Goal: Task Accomplishment & Management: Manage account settings

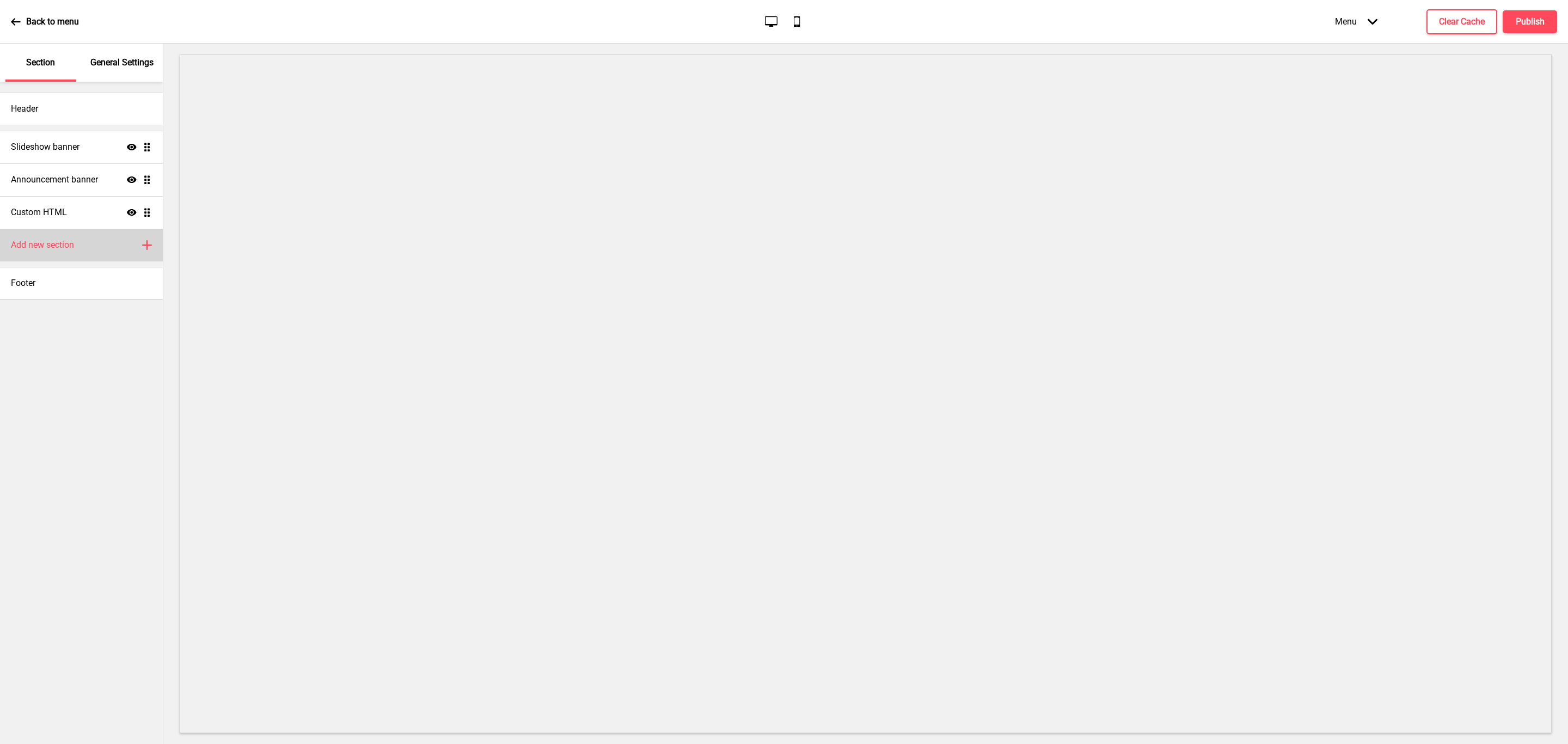
click at [90, 247] on div "Add new section Plus" at bounding box center [81, 246] width 163 height 33
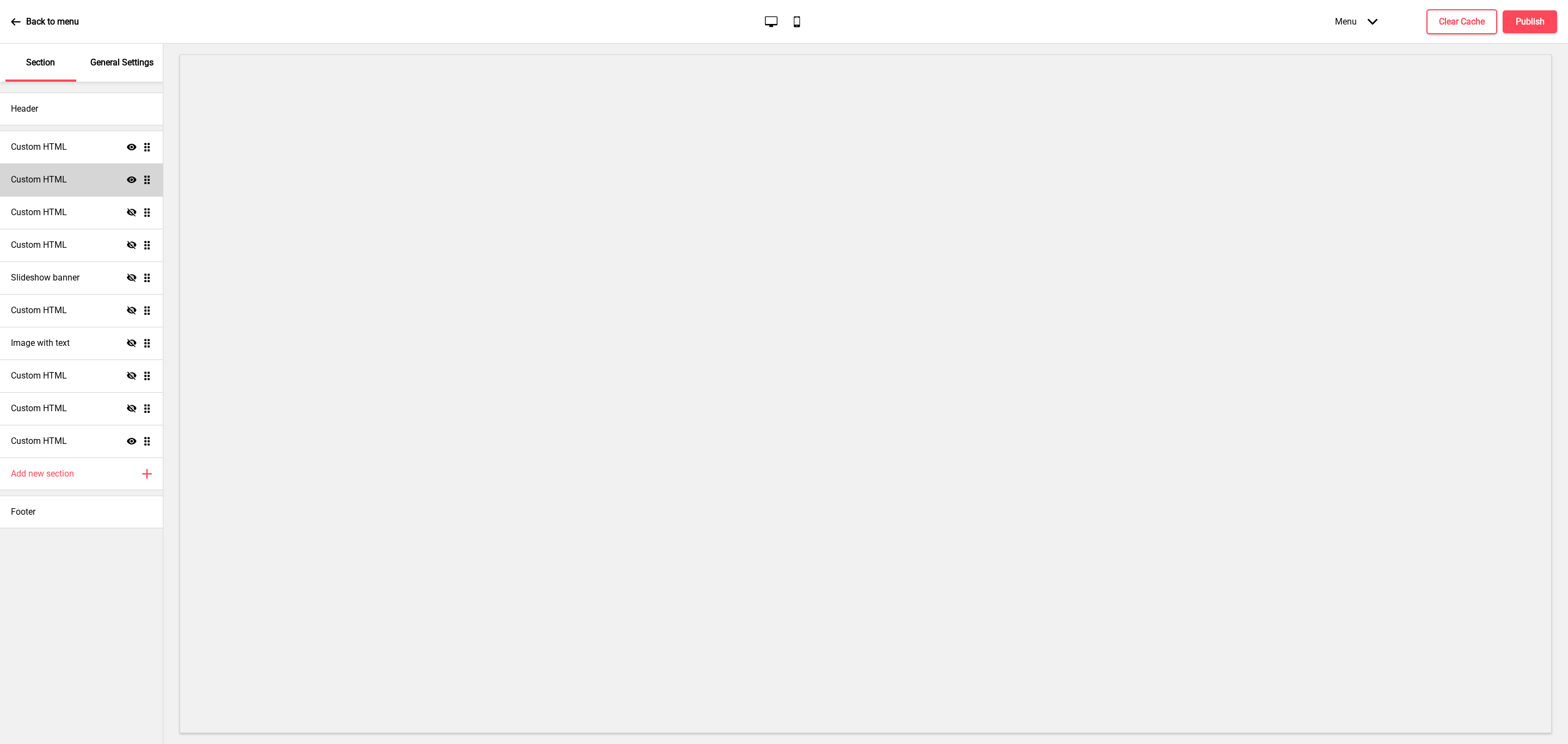
click at [100, 184] on div "Custom HTML Show Drag" at bounding box center [81, 180] width 163 height 33
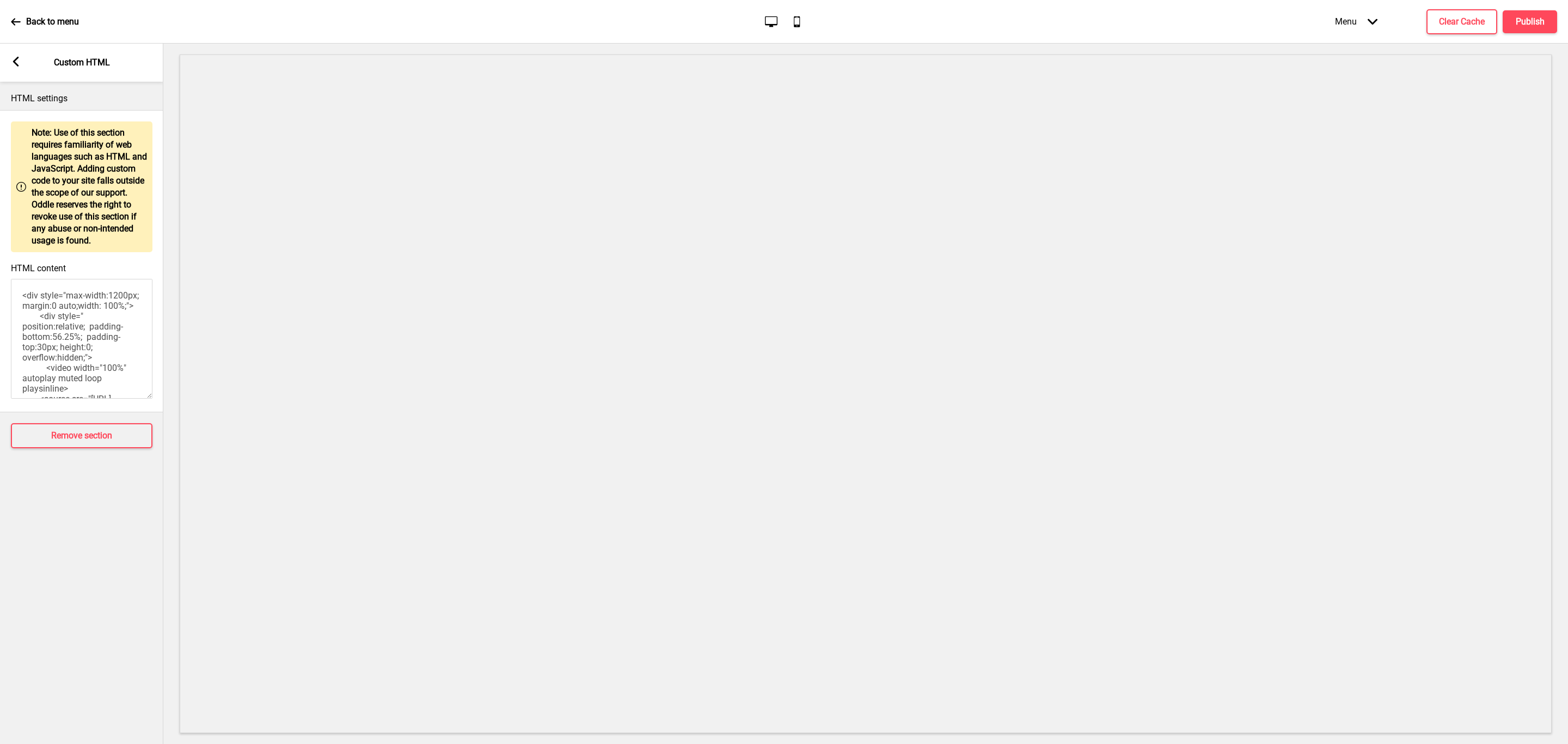
click at [17, 62] on rect at bounding box center [16, 62] width 10 height 10
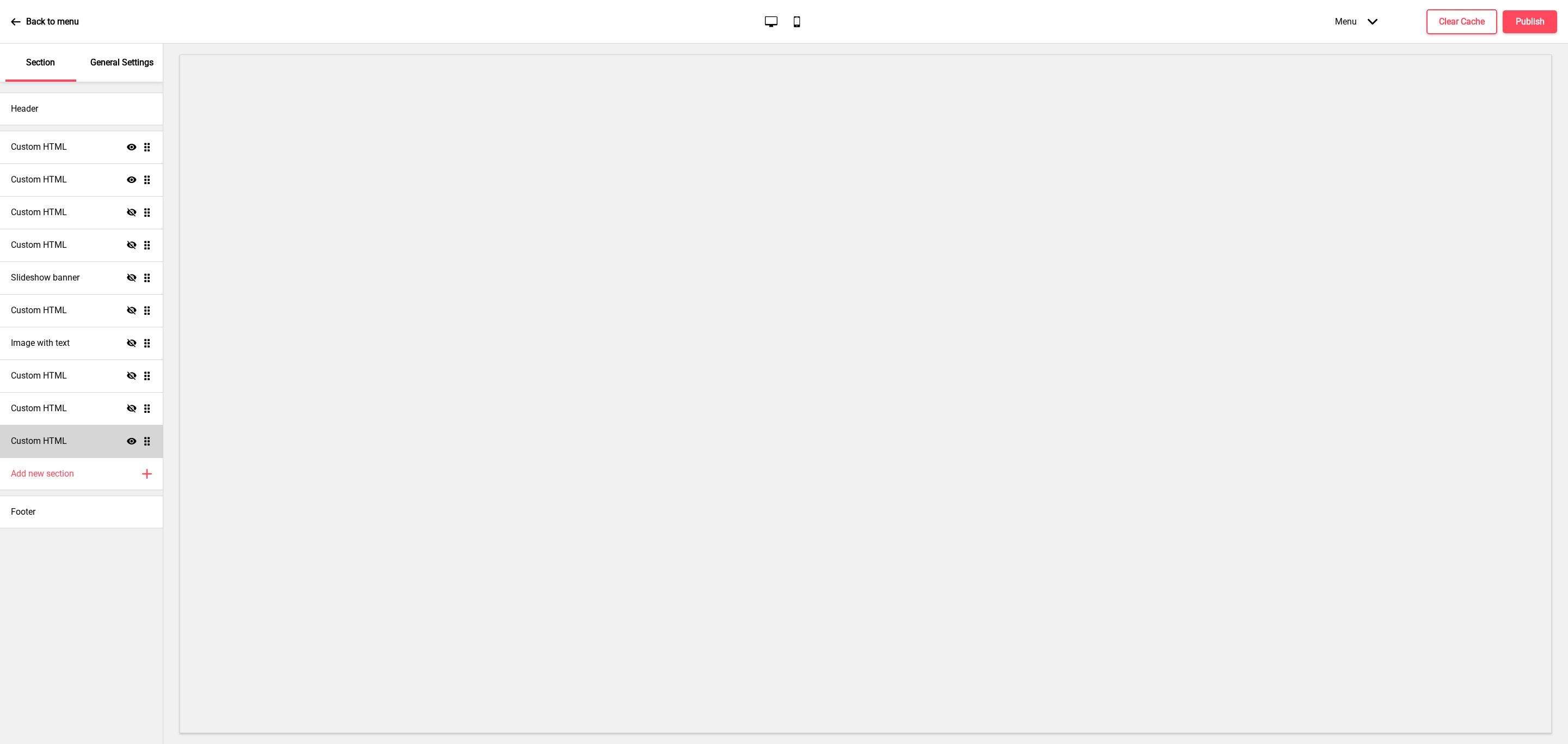
click at [77, 445] on div "Custom HTML Show Drag" at bounding box center [81, 442] width 163 height 33
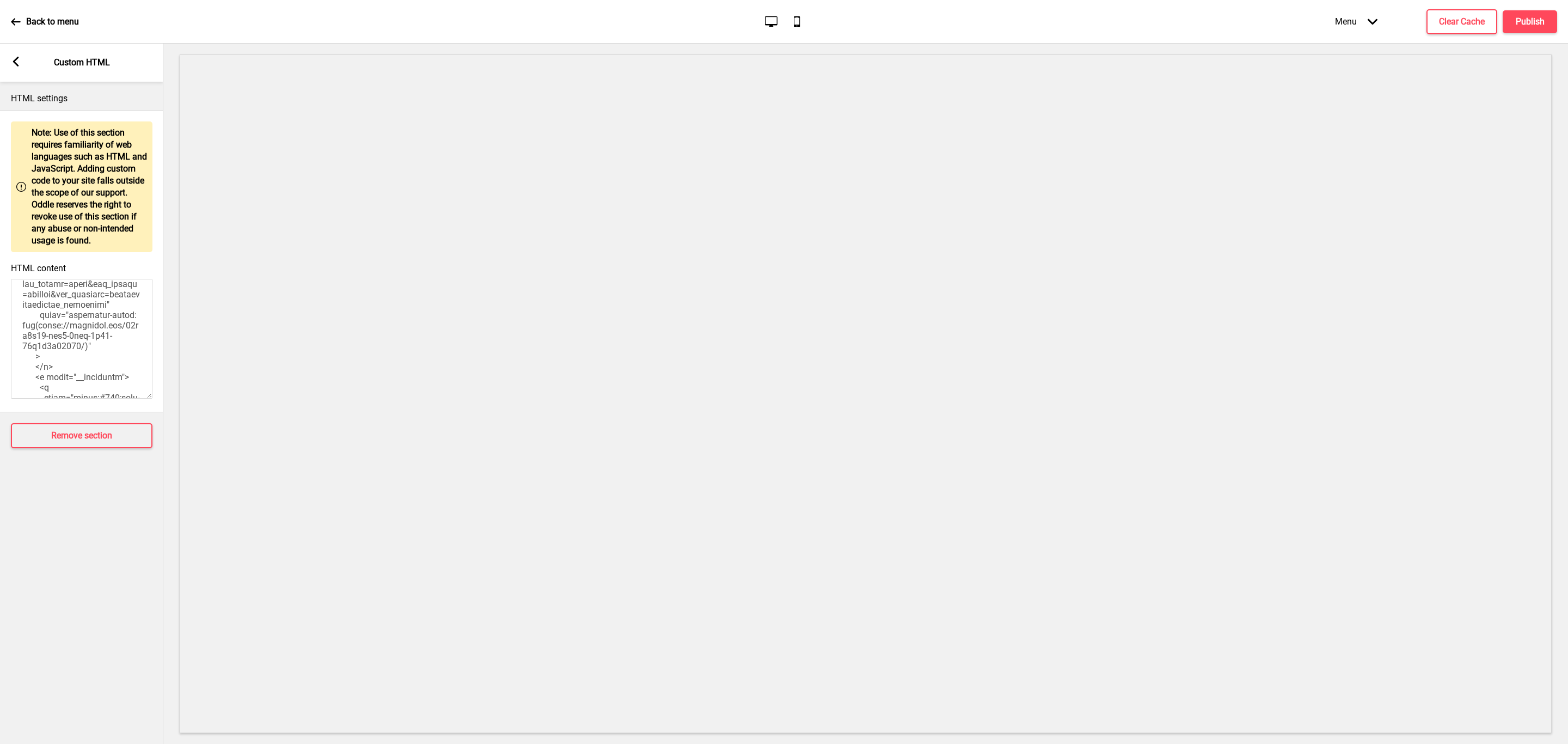
scroll to position [2043, 0]
click at [15, 61] on rect at bounding box center [16, 62] width 10 height 10
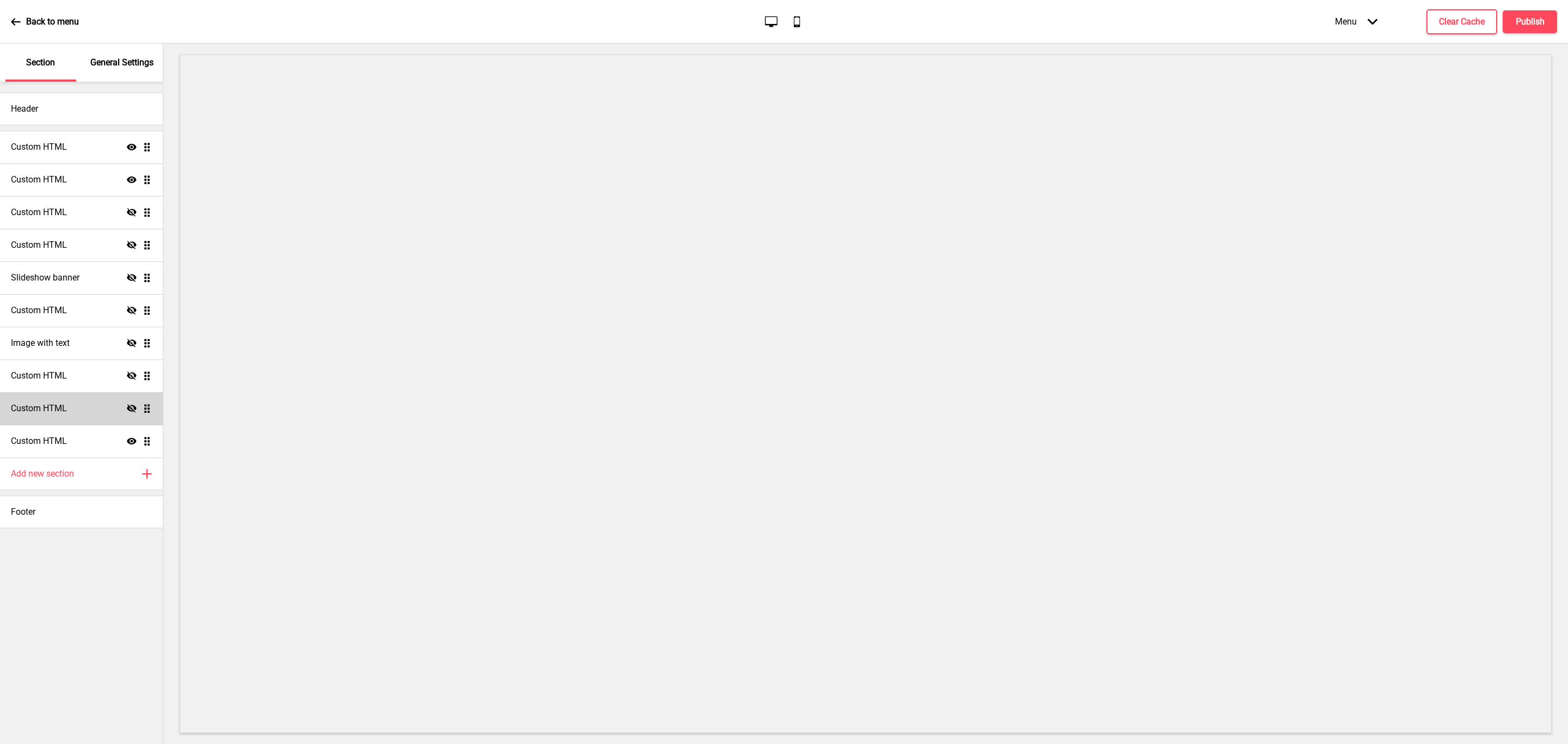
click at [128, 407] on icon "Hide" at bounding box center [132, 409] width 10 height 10
click at [128, 407] on icon at bounding box center [132, 408] width 10 height 7
click at [129, 407] on icon at bounding box center [132, 408] width 10 height 8
click at [129, 407] on icon at bounding box center [132, 408] width 10 height 7
click at [129, 407] on icon at bounding box center [132, 408] width 10 height 8
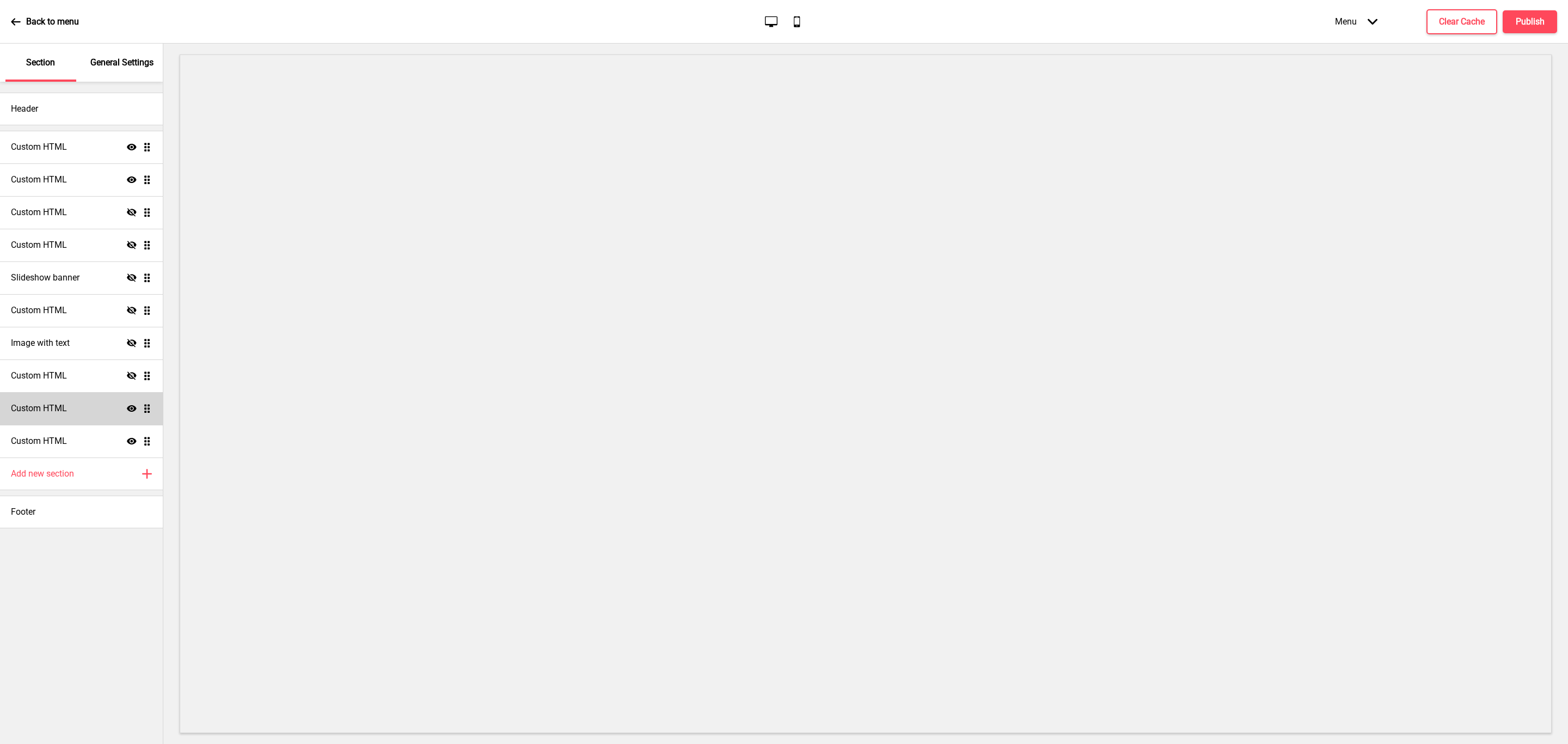
click at [129, 409] on icon "Show" at bounding box center [132, 409] width 10 height 10
click at [131, 177] on icon at bounding box center [132, 180] width 10 height 7
click at [129, 180] on icon at bounding box center [132, 179] width 10 height 8
click at [131, 146] on icon at bounding box center [132, 147] width 10 height 7
click at [131, 146] on icon at bounding box center [132, 147] width 10 height 8
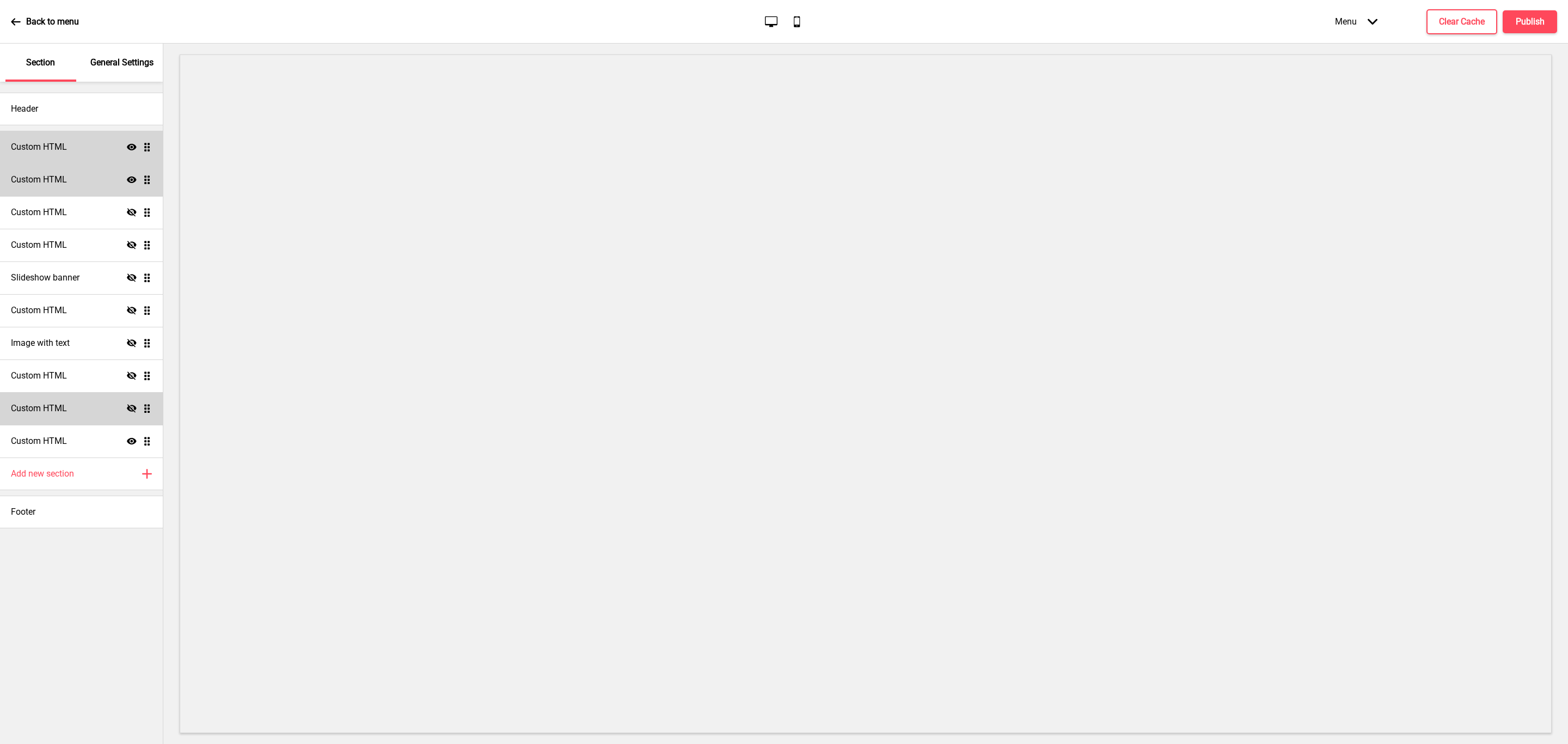
click at [131, 145] on icon "Show" at bounding box center [132, 147] width 10 height 10
click at [131, 145] on icon "Hide" at bounding box center [132, 147] width 10 height 10
click at [129, 144] on icon "Show" at bounding box center [132, 147] width 10 height 10
click at [131, 146] on icon at bounding box center [132, 147] width 10 height 8
click at [134, 440] on icon at bounding box center [132, 441] width 10 height 7
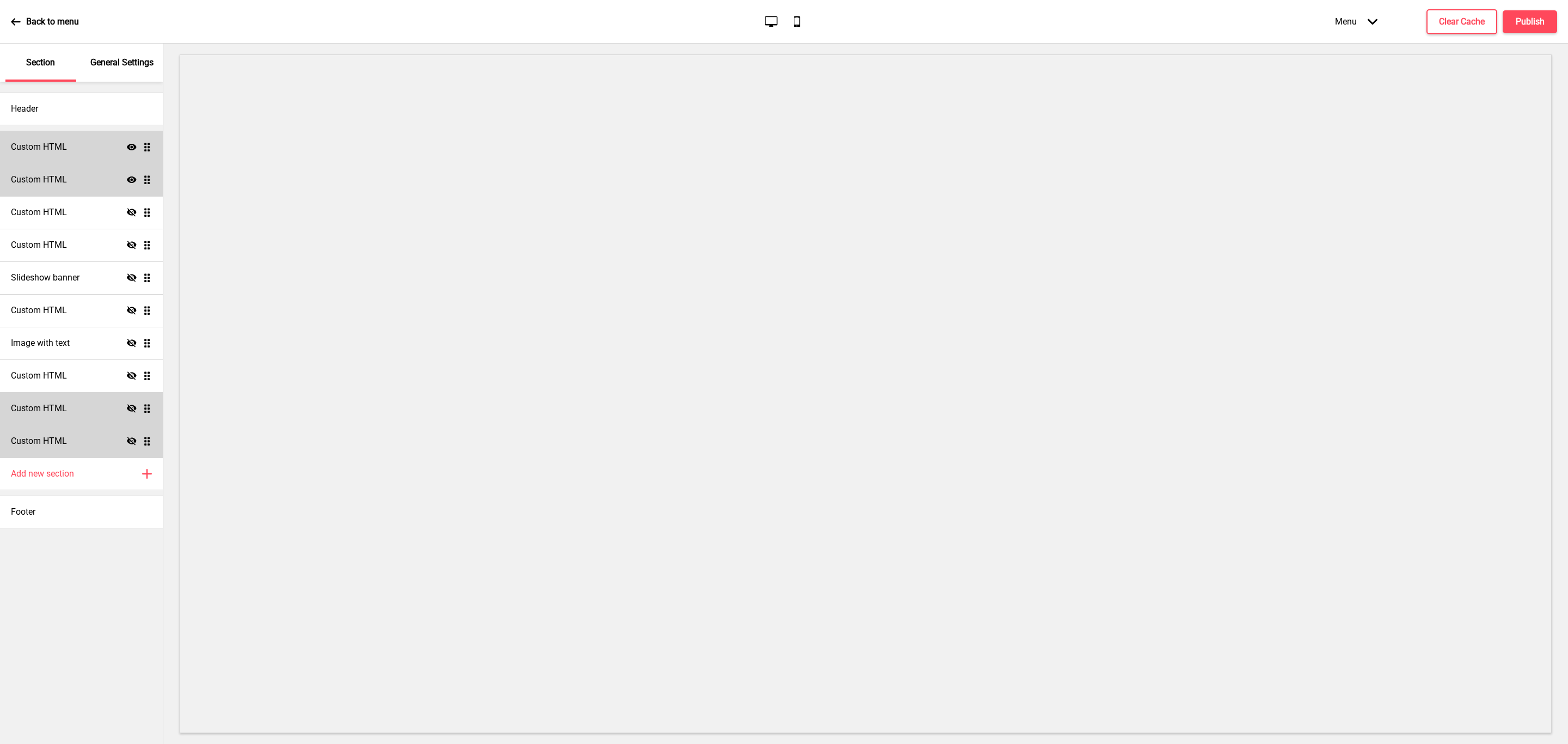
click at [134, 440] on icon at bounding box center [132, 440] width 10 height 8
click at [77, 440] on div "Custom HTML Show Drag" at bounding box center [81, 442] width 163 height 33
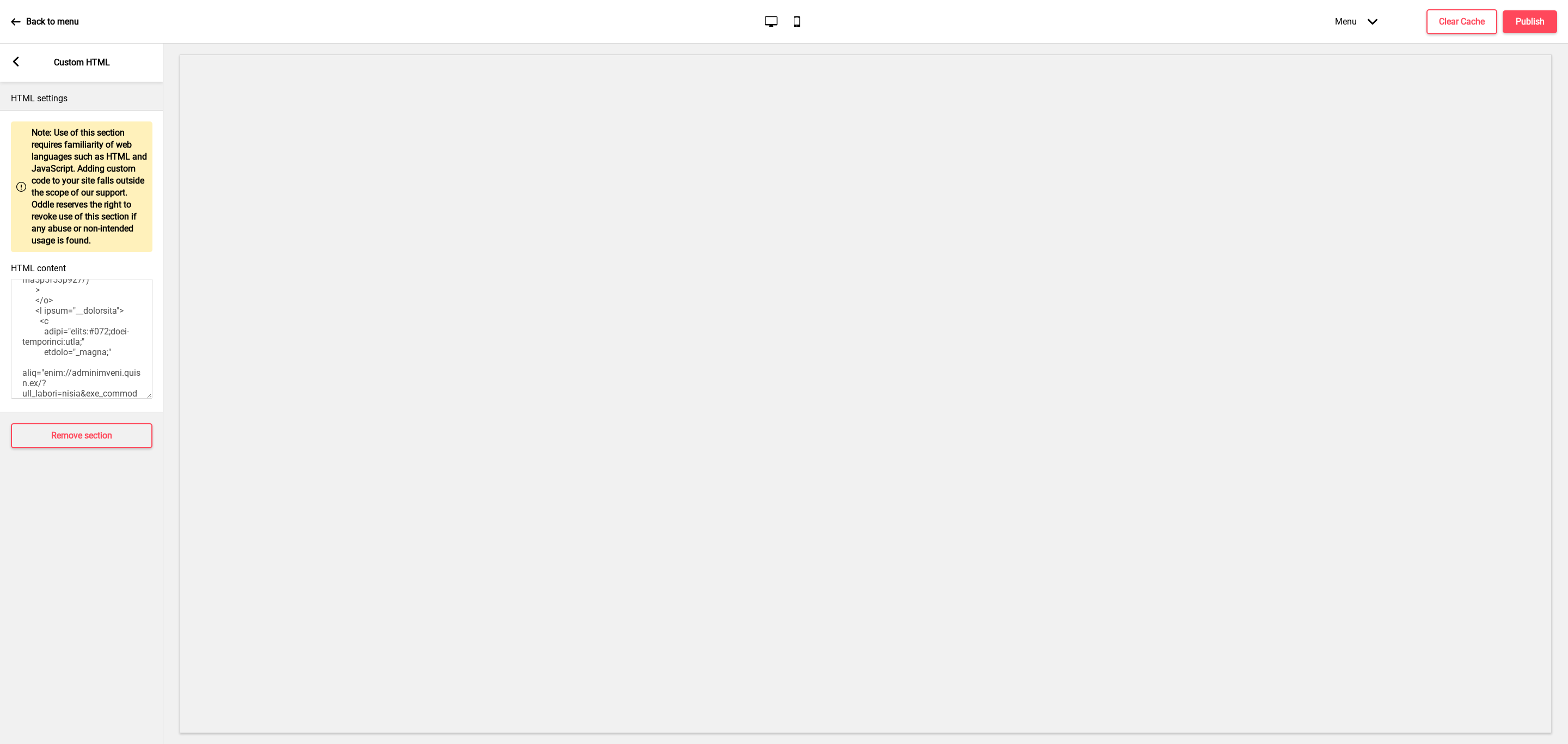
scroll to position [1732, 0]
drag, startPoint x: 74, startPoint y: 381, endPoint x: 20, endPoint y: 334, distance: 71.6
click at [20, 334] on textarea "HTML content" at bounding box center [82, 339] width 142 height 120
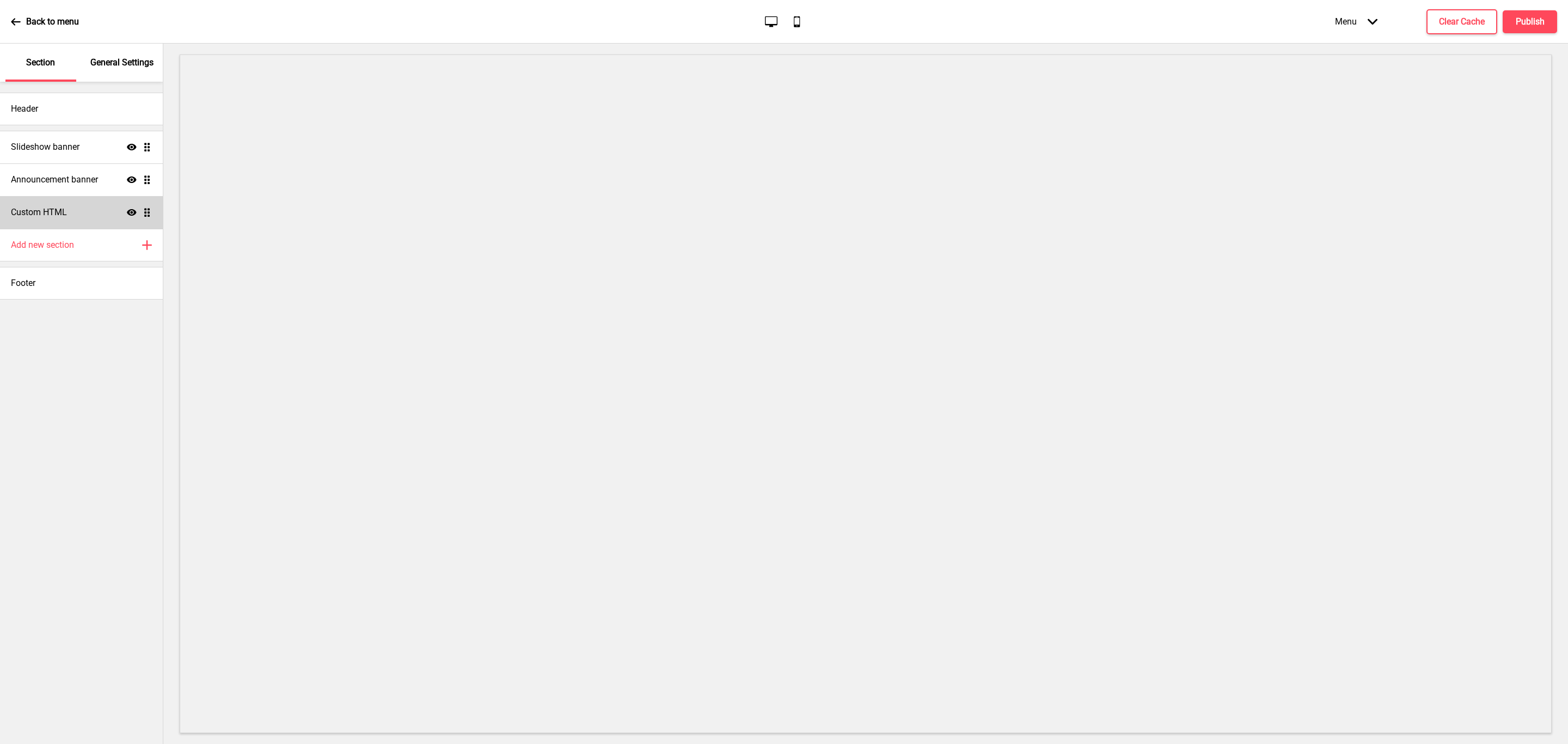
click at [87, 209] on div "Custom HTML Show Drag" at bounding box center [81, 213] width 163 height 33
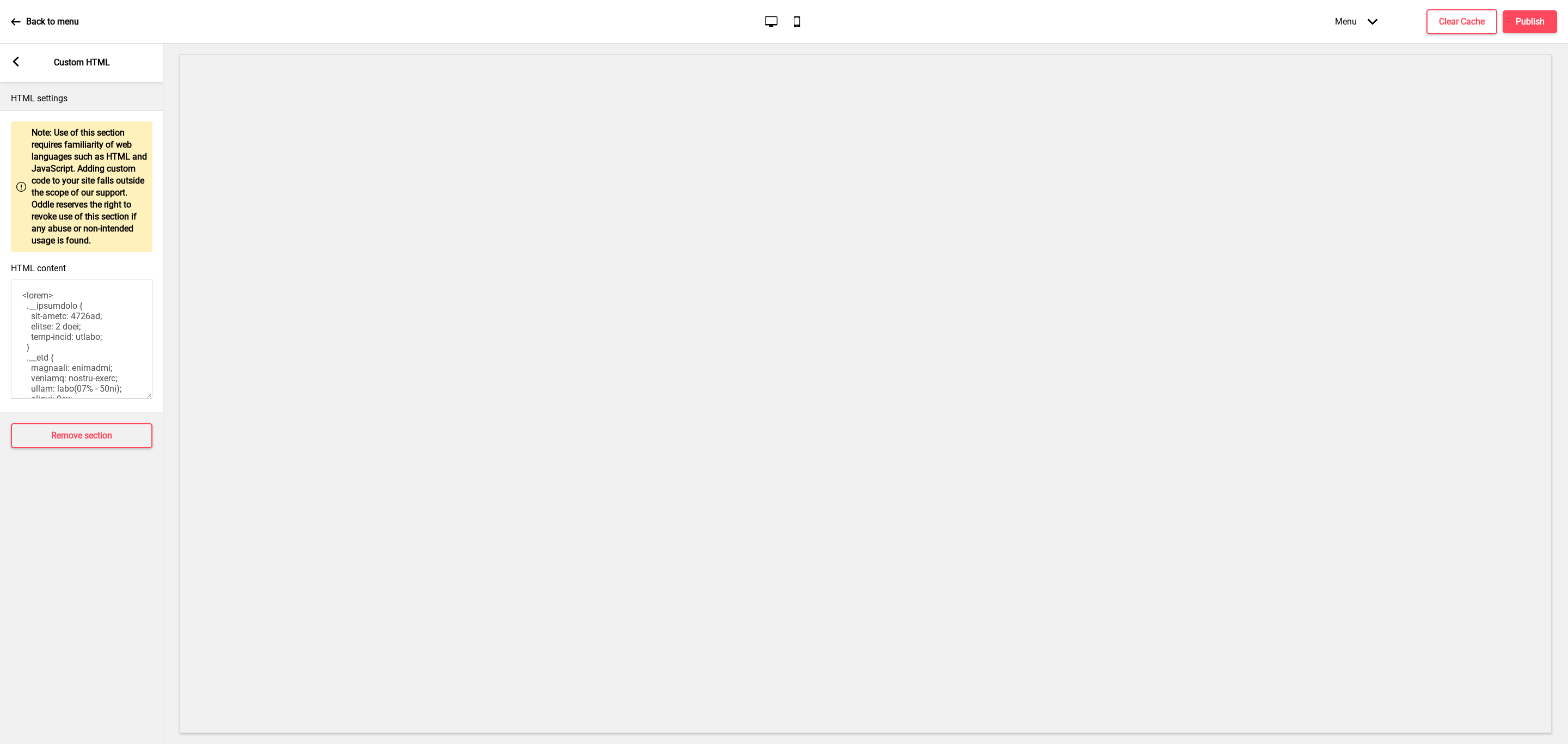
click at [21, 285] on textarea "HTML content" at bounding box center [82, 339] width 142 height 120
paste textarea "<h1 class="H1"> Nourish your soul with gourmet treats delivered to your doorste…"
click at [107, 324] on textarea "HTML content" at bounding box center [82, 339] width 142 height 120
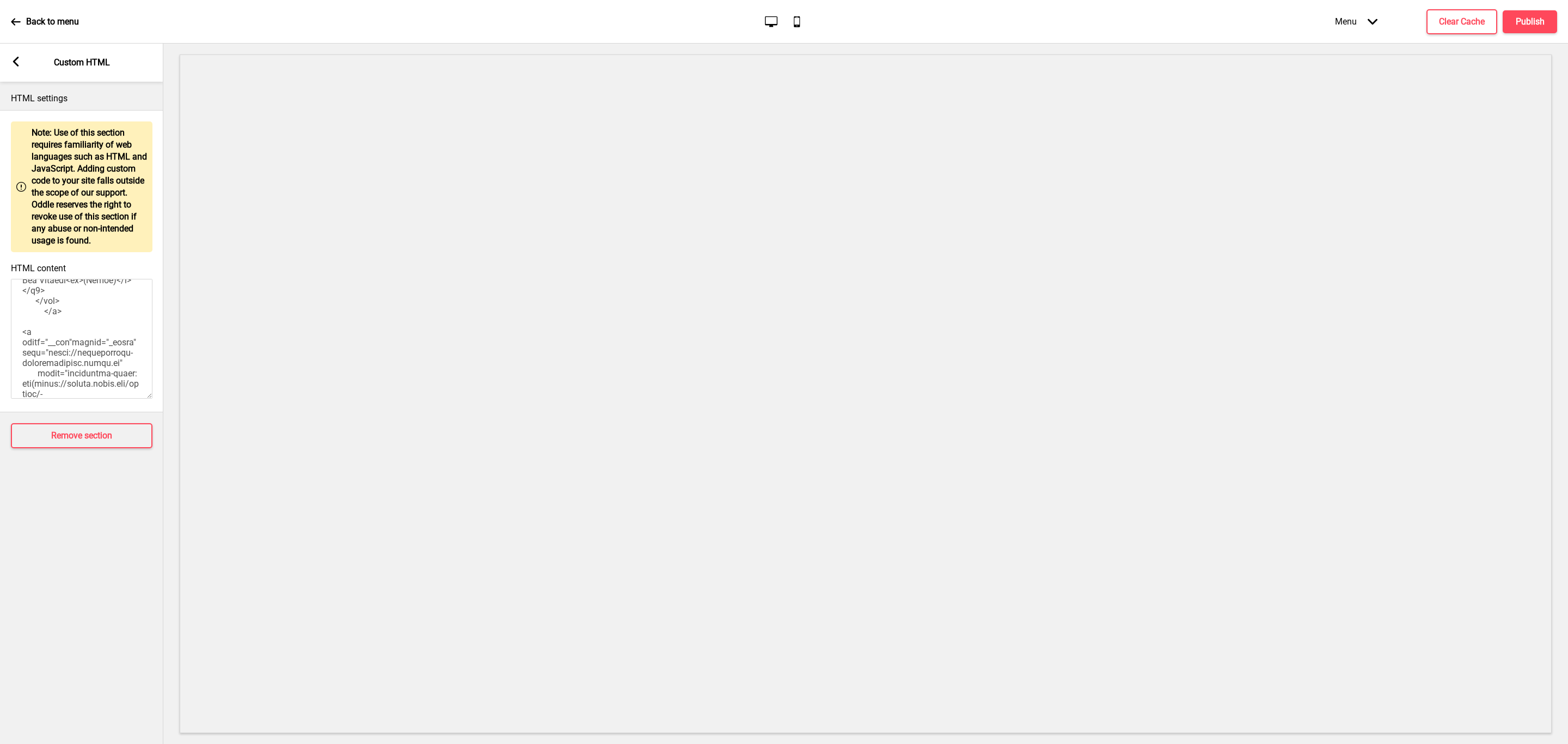
click at [89, 347] on textarea "HTML content" at bounding box center [82, 339] width 142 height 120
paste textarea "<h1 class="H1"> Nourish your soul with gourmet treats delivered to your doorste…"
type textarea "<style> .__container { max-width: 1200px; margin: 0 auto; text-align: center; }…"
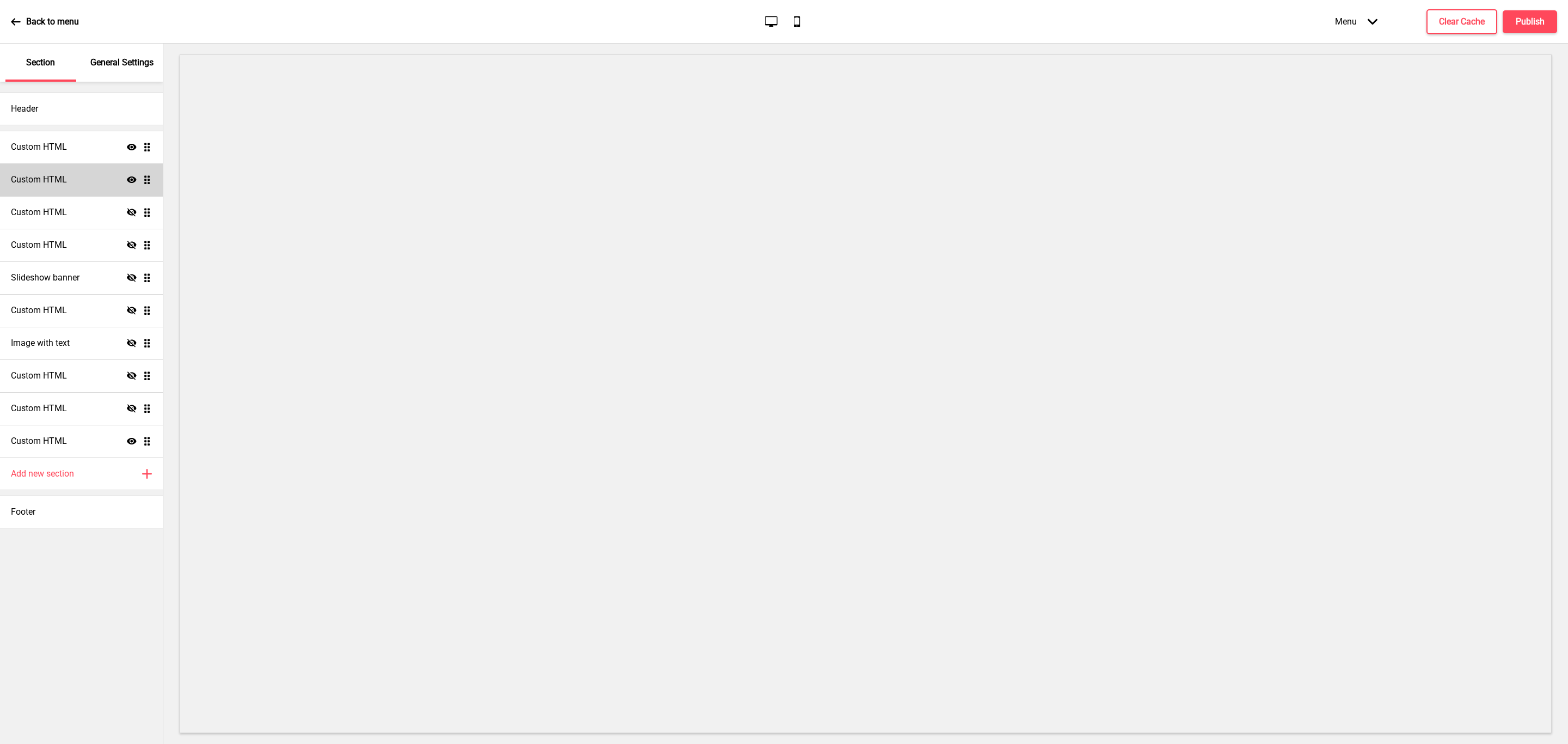
click at [129, 182] on icon at bounding box center [132, 180] width 10 height 7
click at [129, 182] on icon "Hide" at bounding box center [132, 180] width 10 height 10
click at [129, 445] on icon "Show" at bounding box center [132, 441] width 10 height 10
click at [128, 445] on icon "Hide" at bounding box center [132, 441] width 10 height 10
click at [82, 448] on div "Custom HTML Show Drag" at bounding box center [81, 442] width 163 height 33
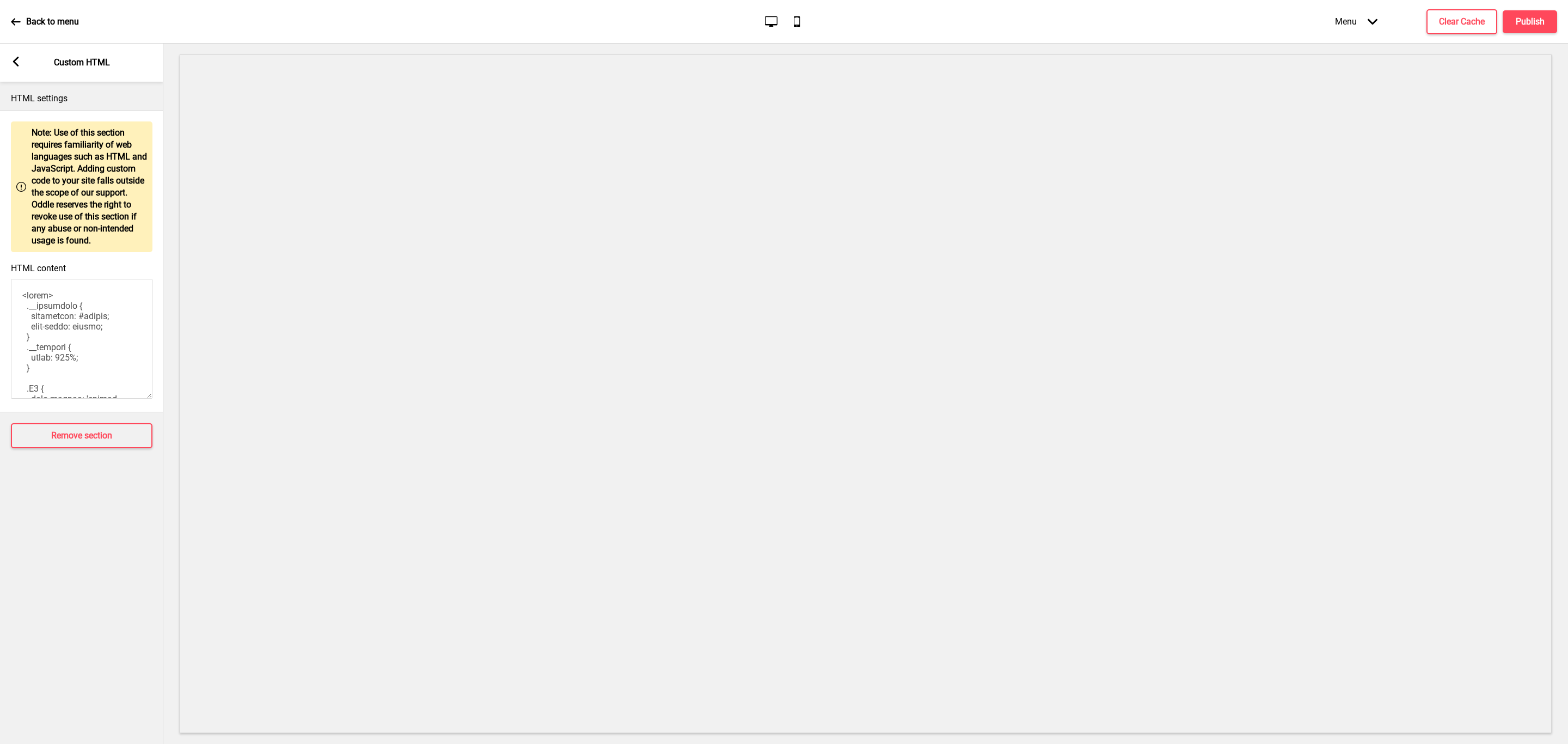
click at [92, 345] on textarea "HTML content" at bounding box center [82, 339] width 142 height 120
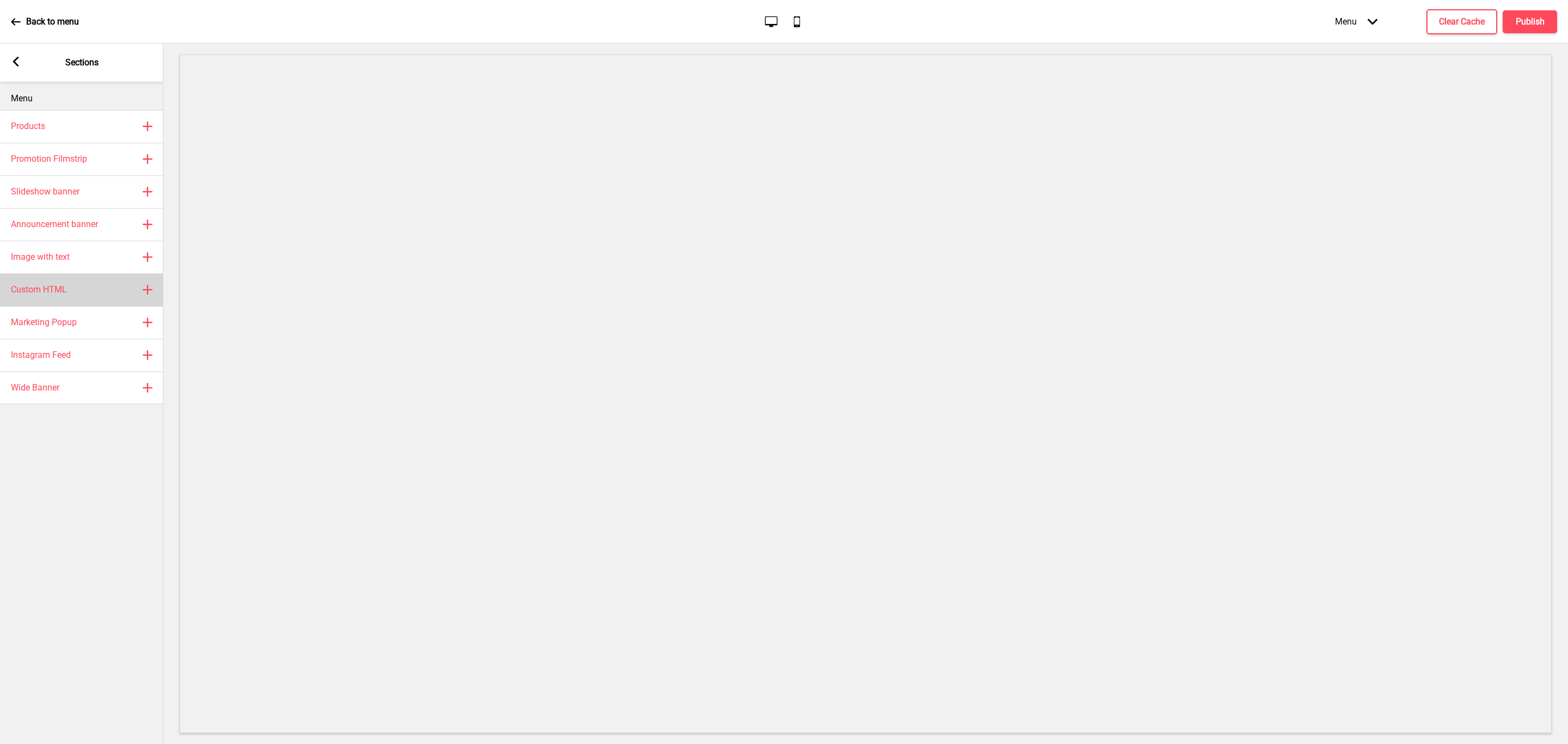
click at [96, 290] on div "Custom HTML Plus" at bounding box center [82, 290] width 164 height 33
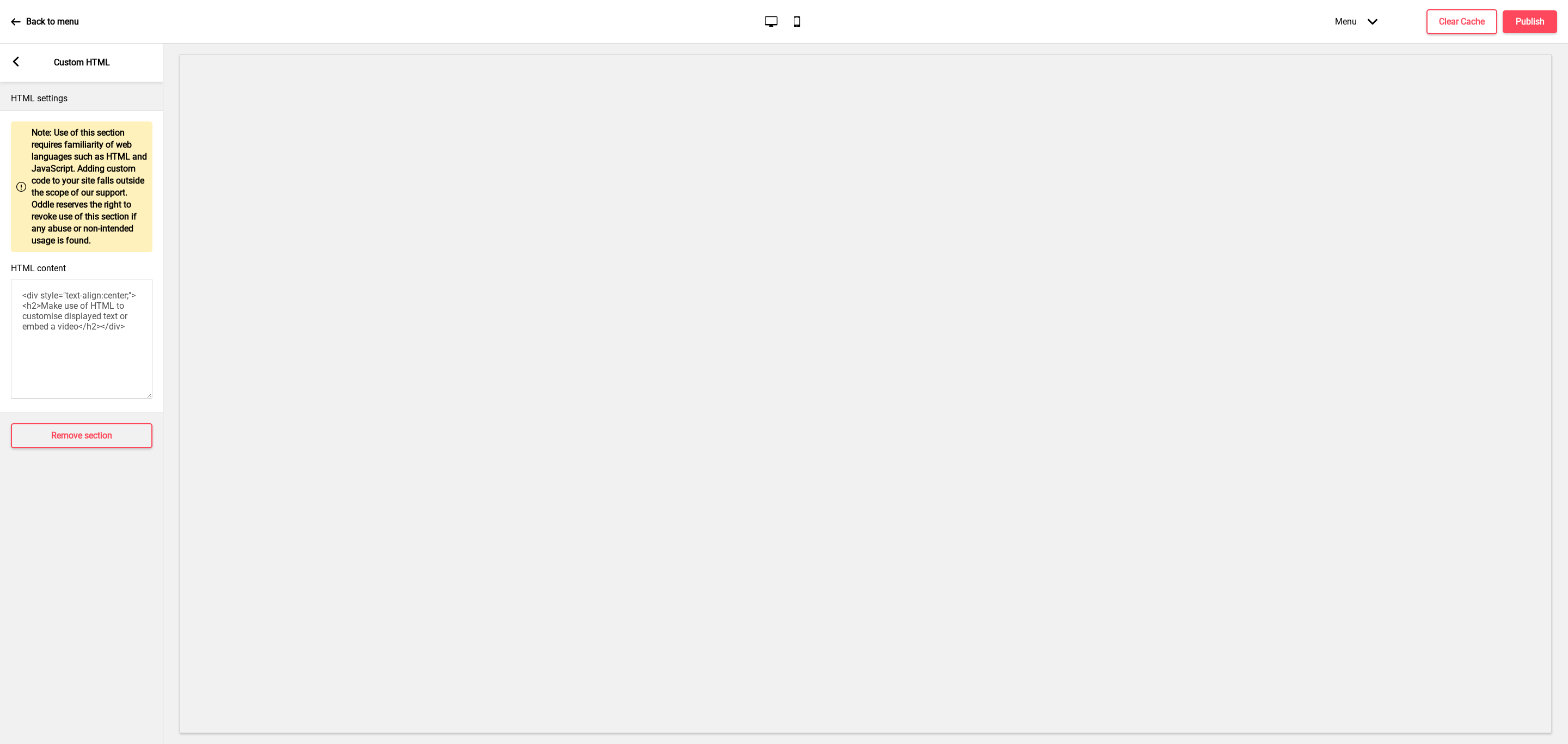
click at [117, 363] on textarea "<div style="text-align:center;"><h2>Make use of HTML to customise displayed tex…" at bounding box center [82, 339] width 142 height 120
paste textarea "style> .__container { background: #efefef; text-align: center; } .__wrapper { w…"
type textarea "<style> .__container { background: #efefef; text-align: center; } .__wrapper { …"
click at [16, 64] on icon at bounding box center [16, 62] width 6 height 10
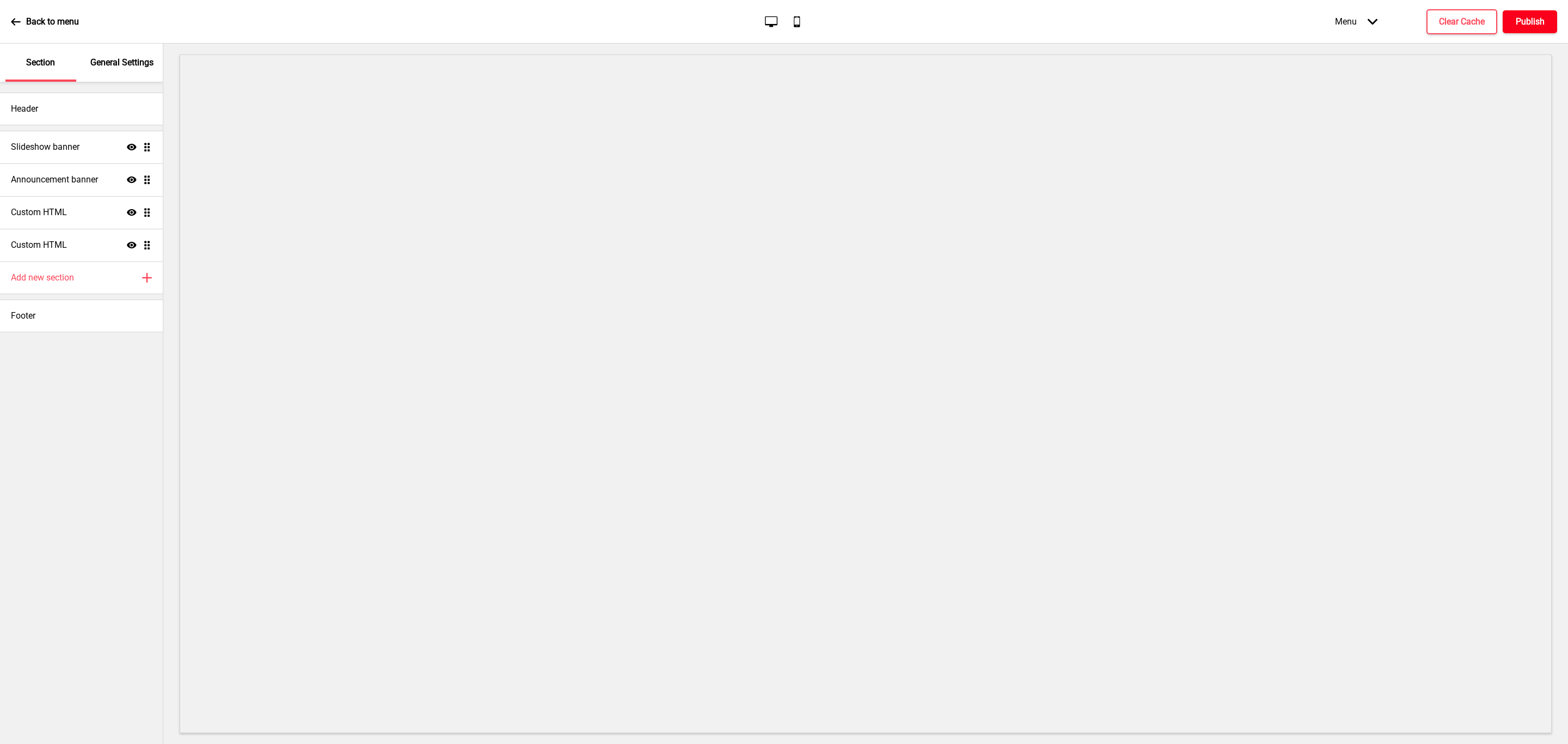
click at [1517, 20] on h4 "Publish" at bounding box center [1530, 22] width 29 height 12
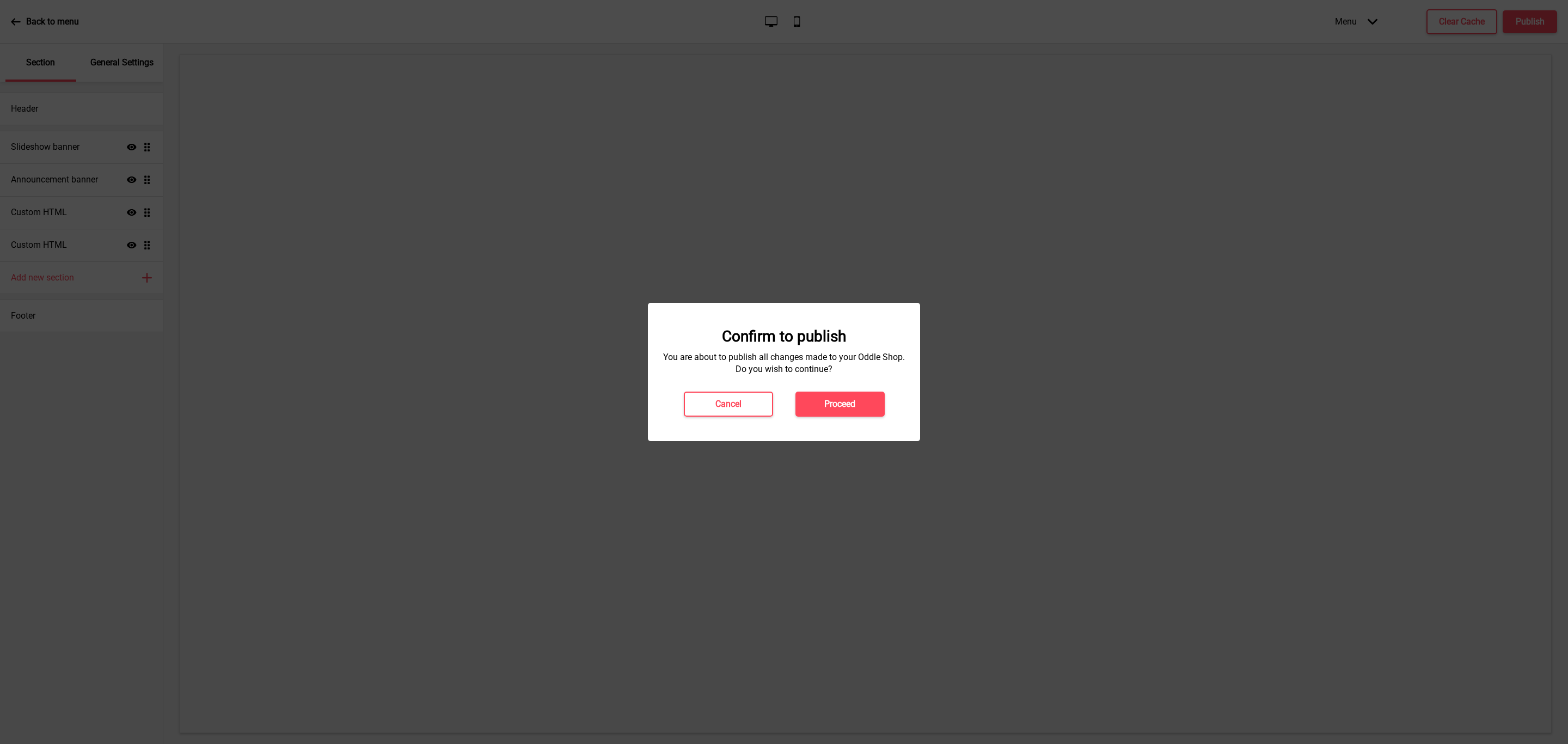
click at [882, 388] on div "Confirm to publish You are about to publish all changes made to your Oddle Shop…" at bounding box center [784, 372] width 250 height 89
click at [857, 409] on button "Proceed" at bounding box center [840, 404] width 89 height 25
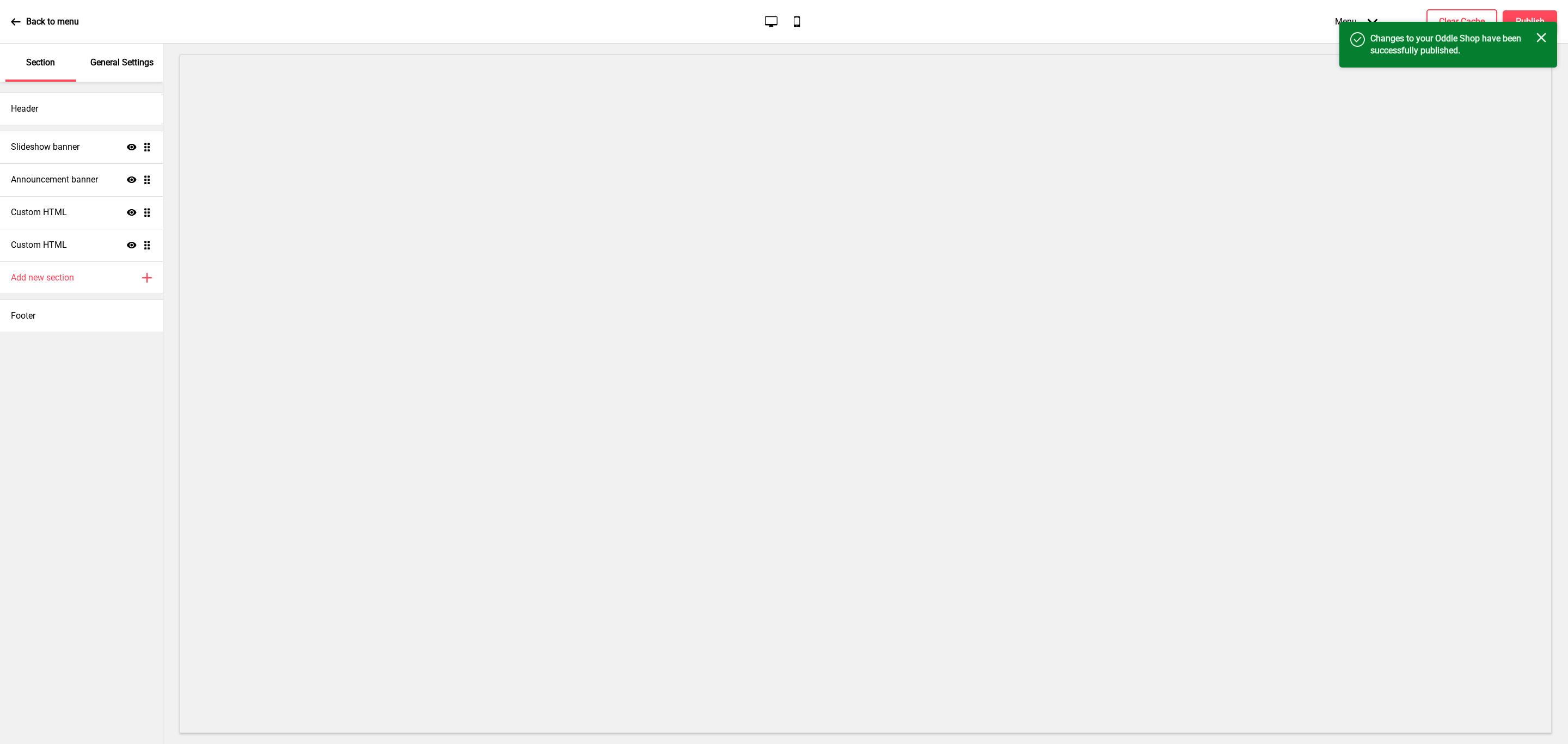
click at [45, 22] on p "Back to menu" at bounding box center [53, 22] width 53 height 12
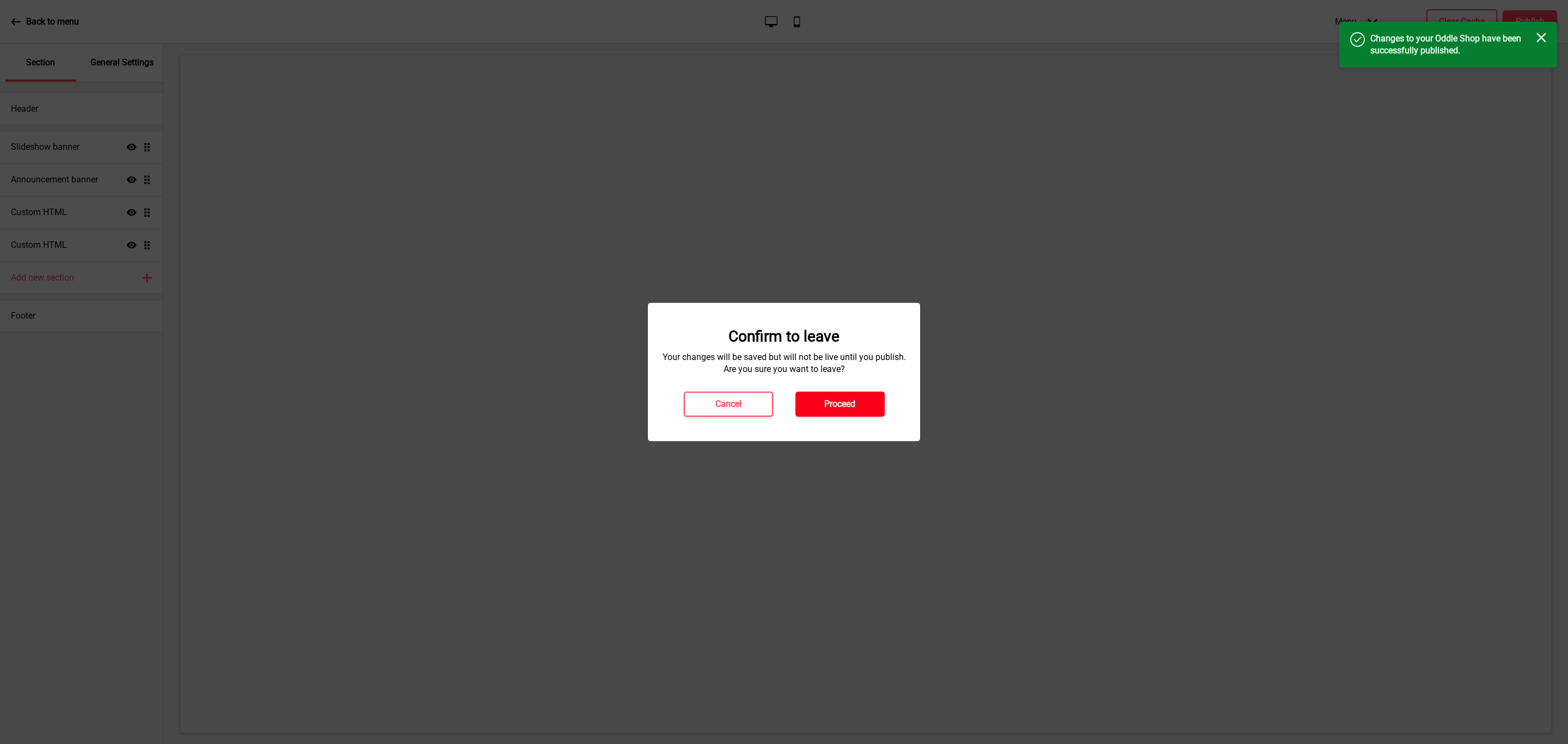
click at [853, 405] on h4 "Proceed" at bounding box center [840, 404] width 31 height 12
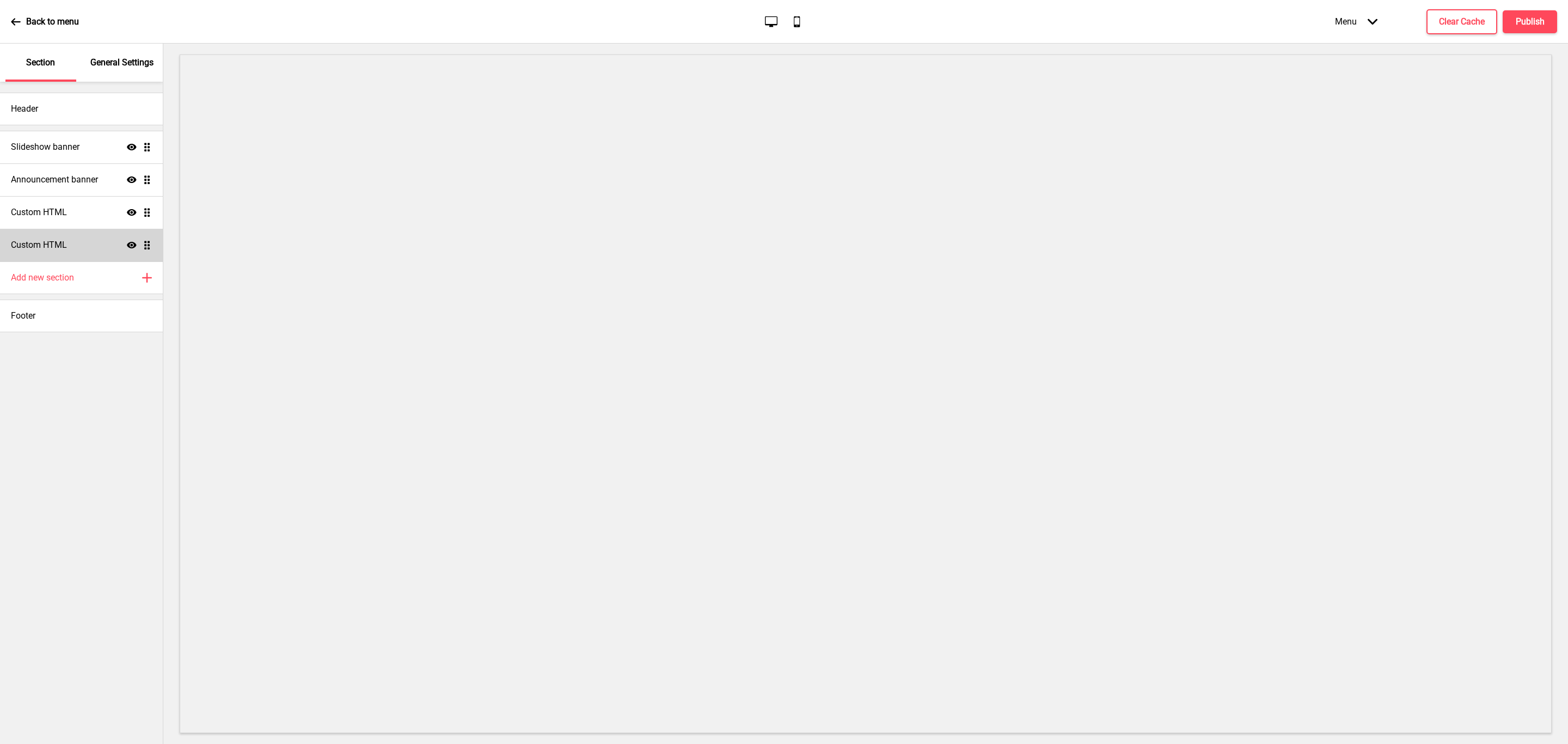
click at [128, 246] on icon at bounding box center [132, 245] width 10 height 7
drag, startPoint x: 149, startPoint y: 249, endPoint x: 158, endPoint y: 209, distance: 41.0
click at [158, 209] on ul "Slideshow banner Show Drag Announcement banner Show Drag Custom HTML Show Drag …" at bounding box center [81, 196] width 163 height 131
click at [133, 210] on icon at bounding box center [132, 212] width 10 height 8
click at [132, 211] on icon "Show" at bounding box center [132, 213] width 10 height 10
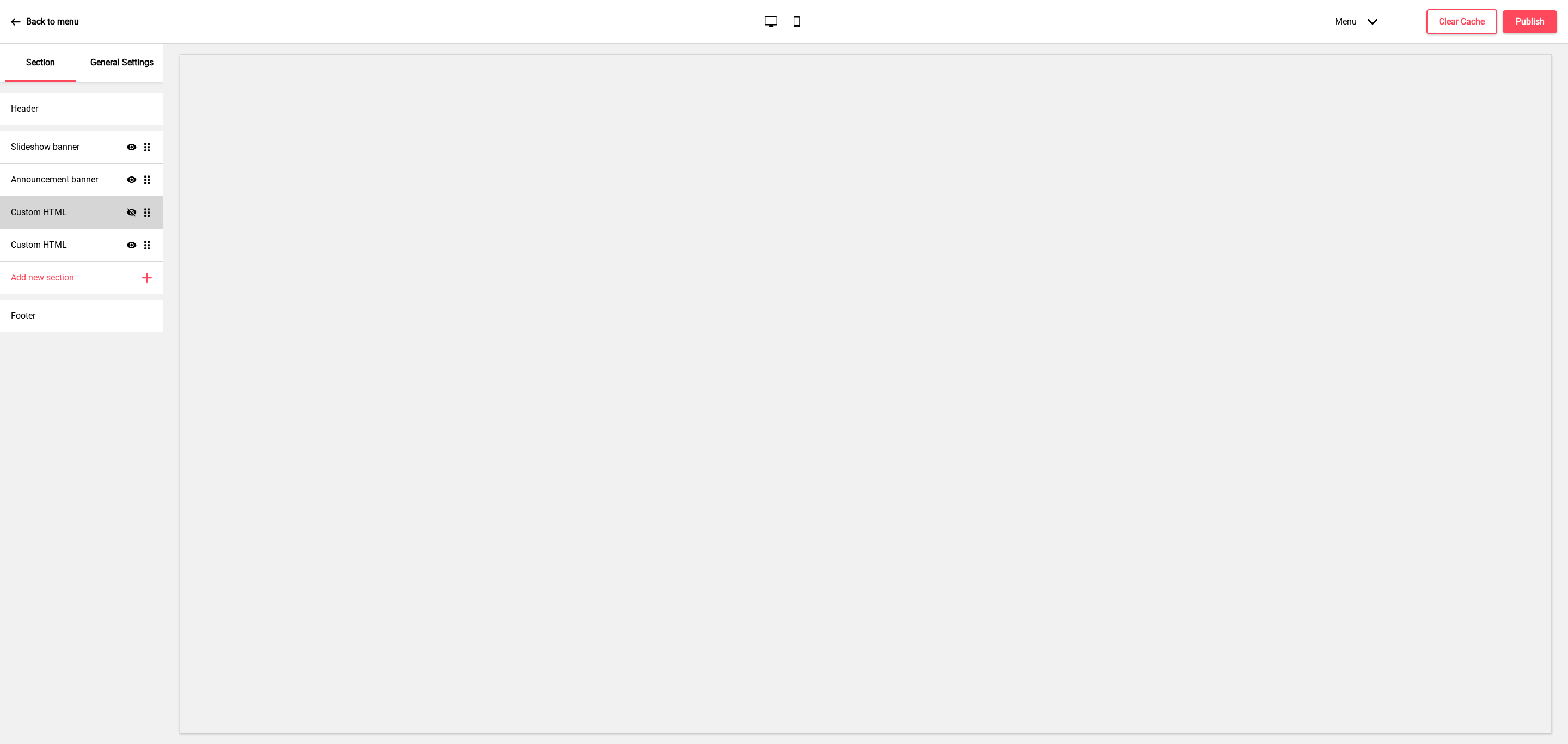
click at [132, 211] on icon "Hide" at bounding box center [132, 213] width 10 height 10
click at [132, 211] on icon "Show" at bounding box center [132, 213] width 10 height 10
click at [132, 211] on icon "Hide" at bounding box center [132, 213] width 10 height 10
click at [132, 211] on icon "Show" at bounding box center [132, 213] width 10 height 10
drag, startPoint x: 147, startPoint y: 211, endPoint x: 145, endPoint y: 178, distance: 33.1
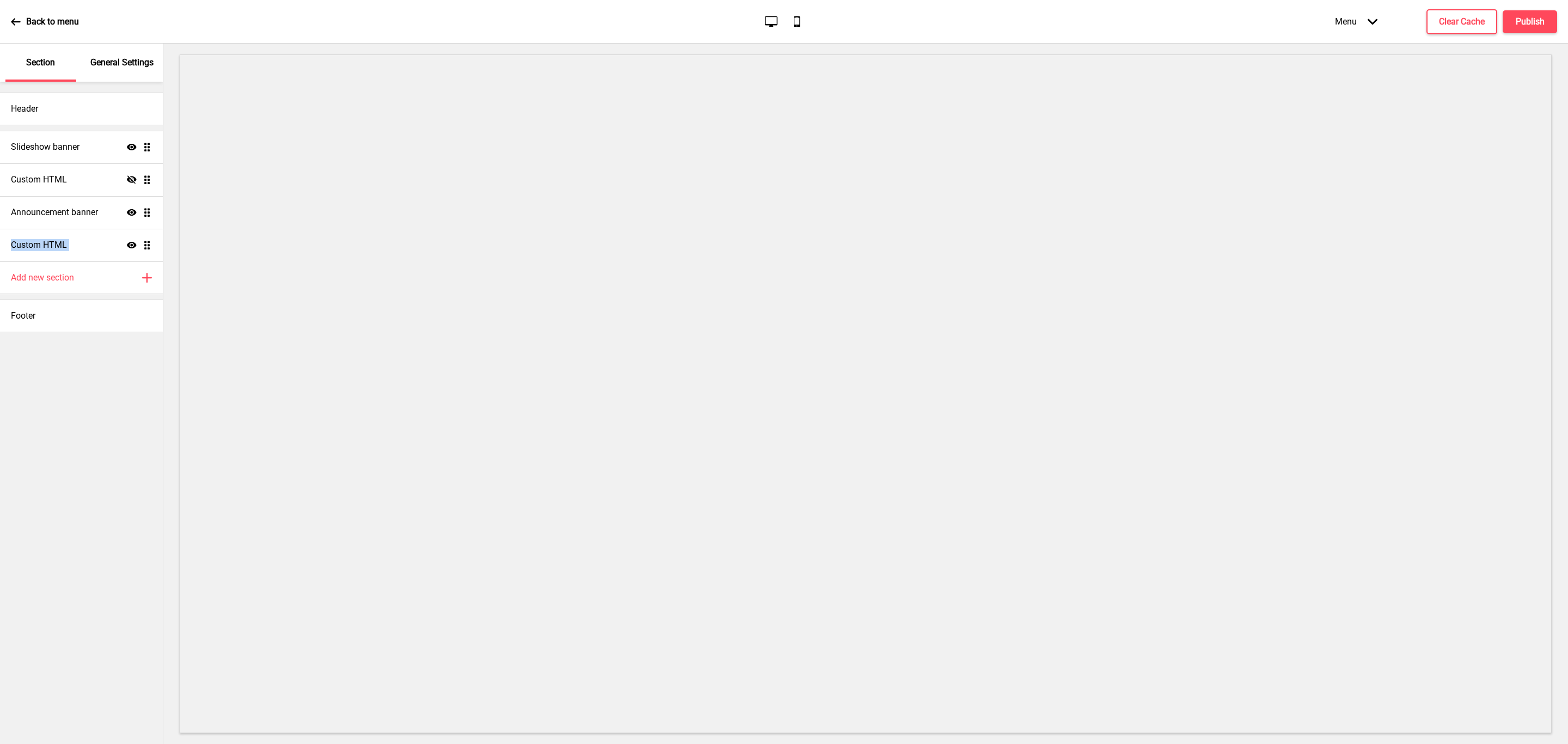
click at [145, 178] on ul "Slideshow banner Show Drag Announcement banner Show Drag Custom HTML Hide Drag …" at bounding box center [81, 196] width 163 height 131
click at [127, 178] on icon "Hide" at bounding box center [132, 180] width 10 height 10
click at [133, 244] on icon "Show" at bounding box center [132, 245] width 10 height 10
click at [129, 209] on icon "Show" at bounding box center [132, 213] width 10 height 10
click at [87, 178] on div "Custom HTML Show Drag" at bounding box center [81, 180] width 163 height 33
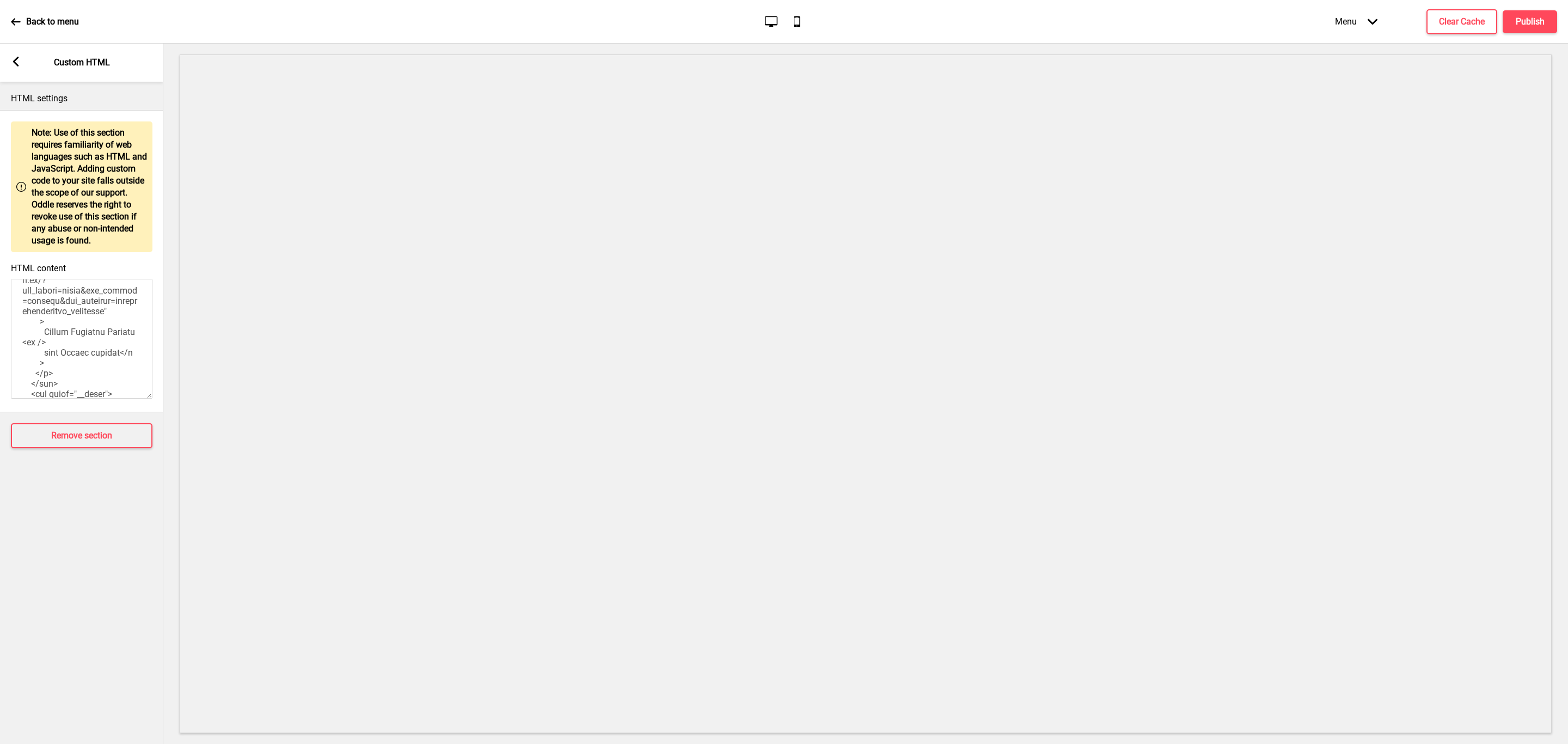
scroll to position [1716, 0]
drag, startPoint x: 84, startPoint y: 383, endPoint x: 34, endPoint y: 363, distance: 53.9
click at [34, 363] on textarea "HTML content" at bounding box center [82, 339] width 142 height 120
paste textarea "[PERSON_NAME] [PERSON_NAME] is a restaurant specializing in Sichuan cuisine. Si…"
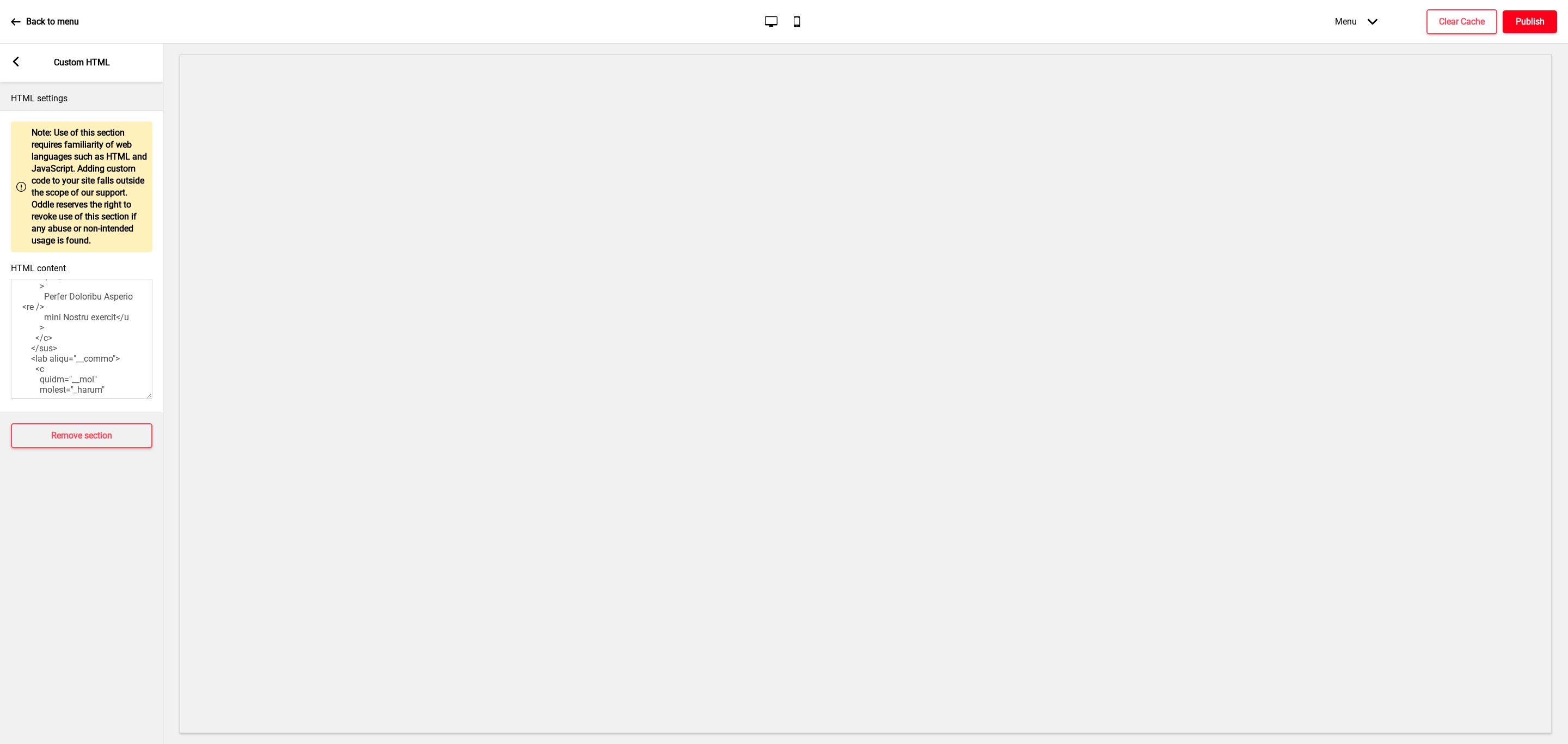
type textarea "<style> .__container { background: #efefef; text-align: center; } .__wrapper { …"
click at [1519, 18] on h4 "Publish" at bounding box center [1530, 22] width 29 height 12
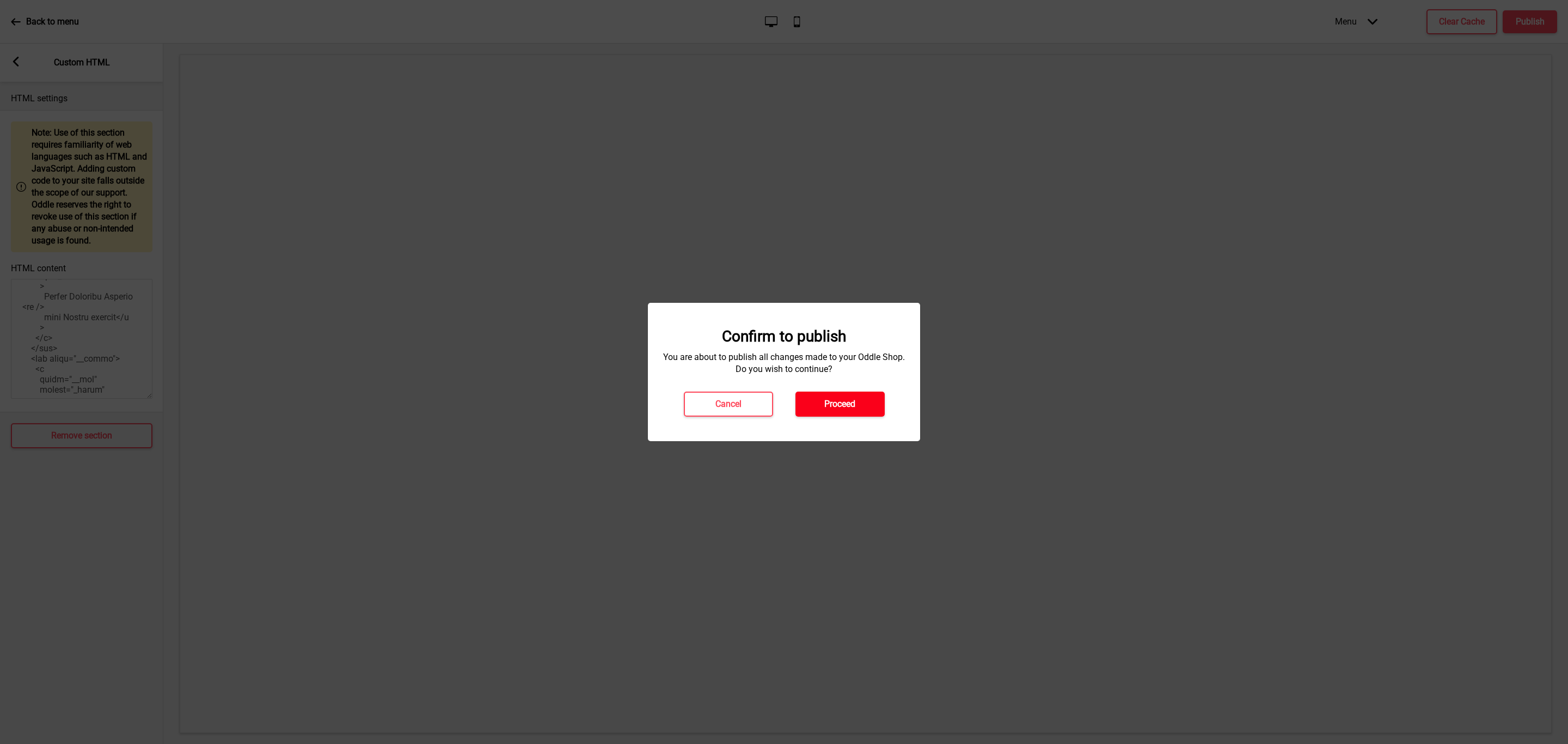
click at [828, 410] on h4 "Proceed" at bounding box center [840, 404] width 31 height 12
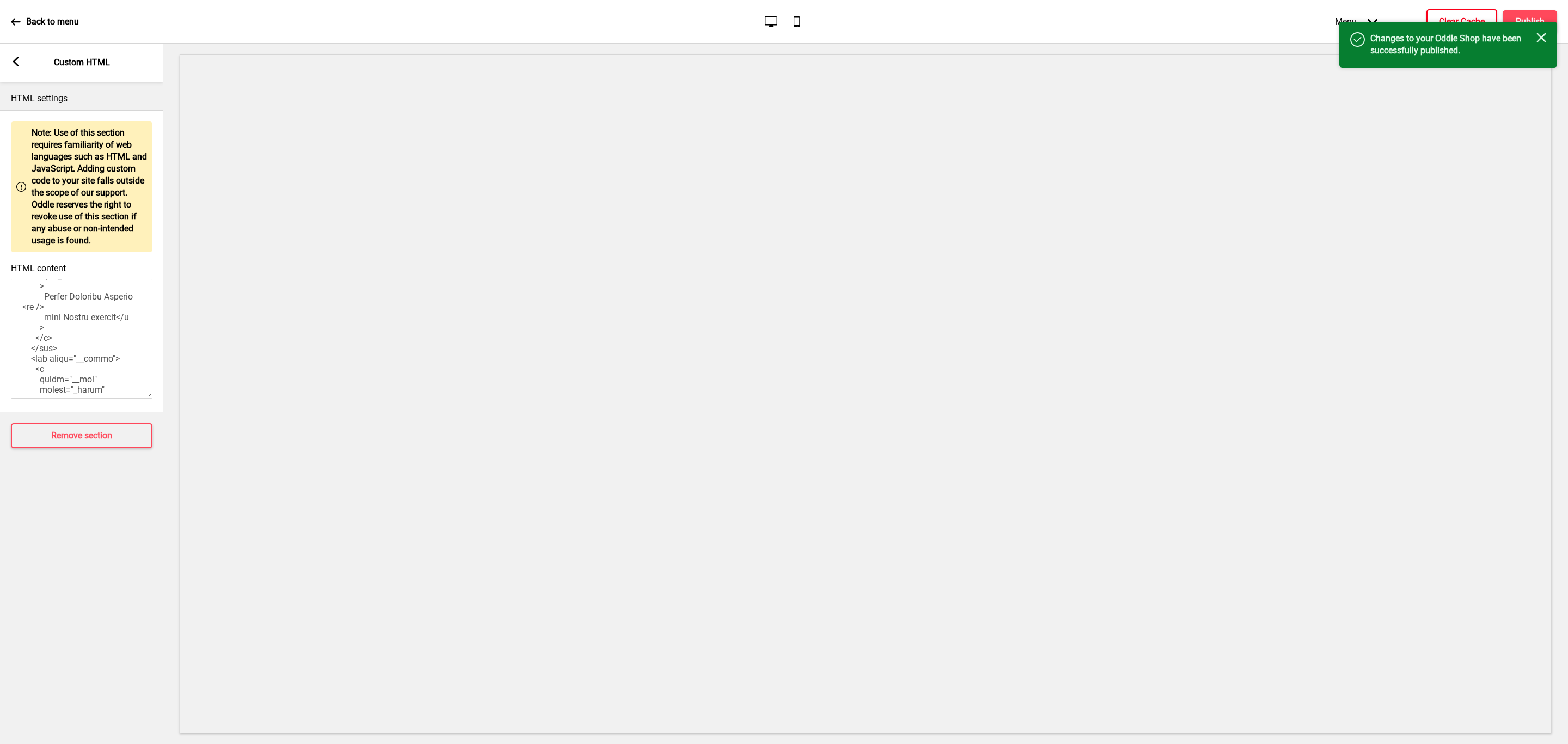
click at [1457, 16] on h4 "Clear Cache" at bounding box center [1462, 22] width 46 height 12
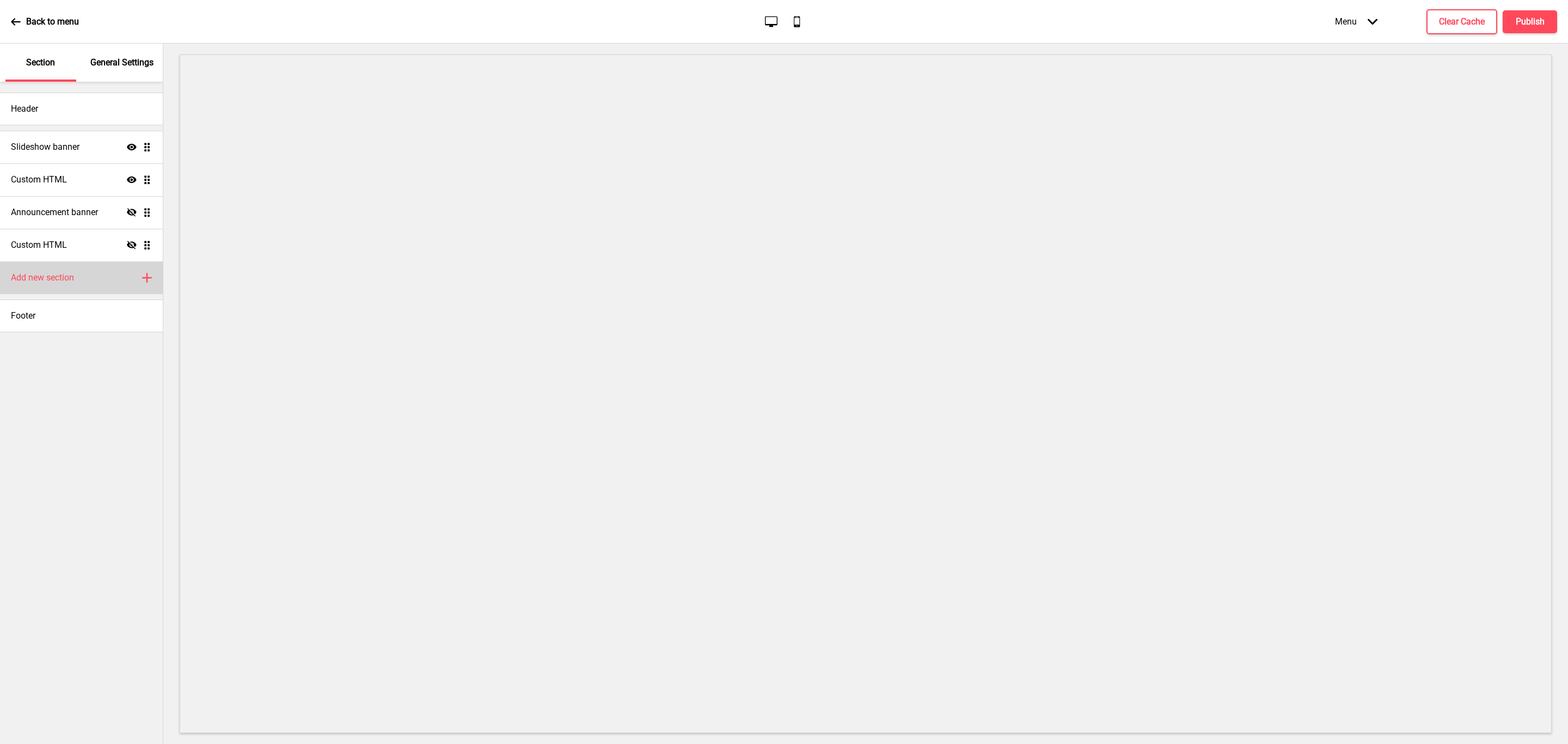
click at [78, 278] on div "Add new section Plus" at bounding box center [81, 278] width 163 height 33
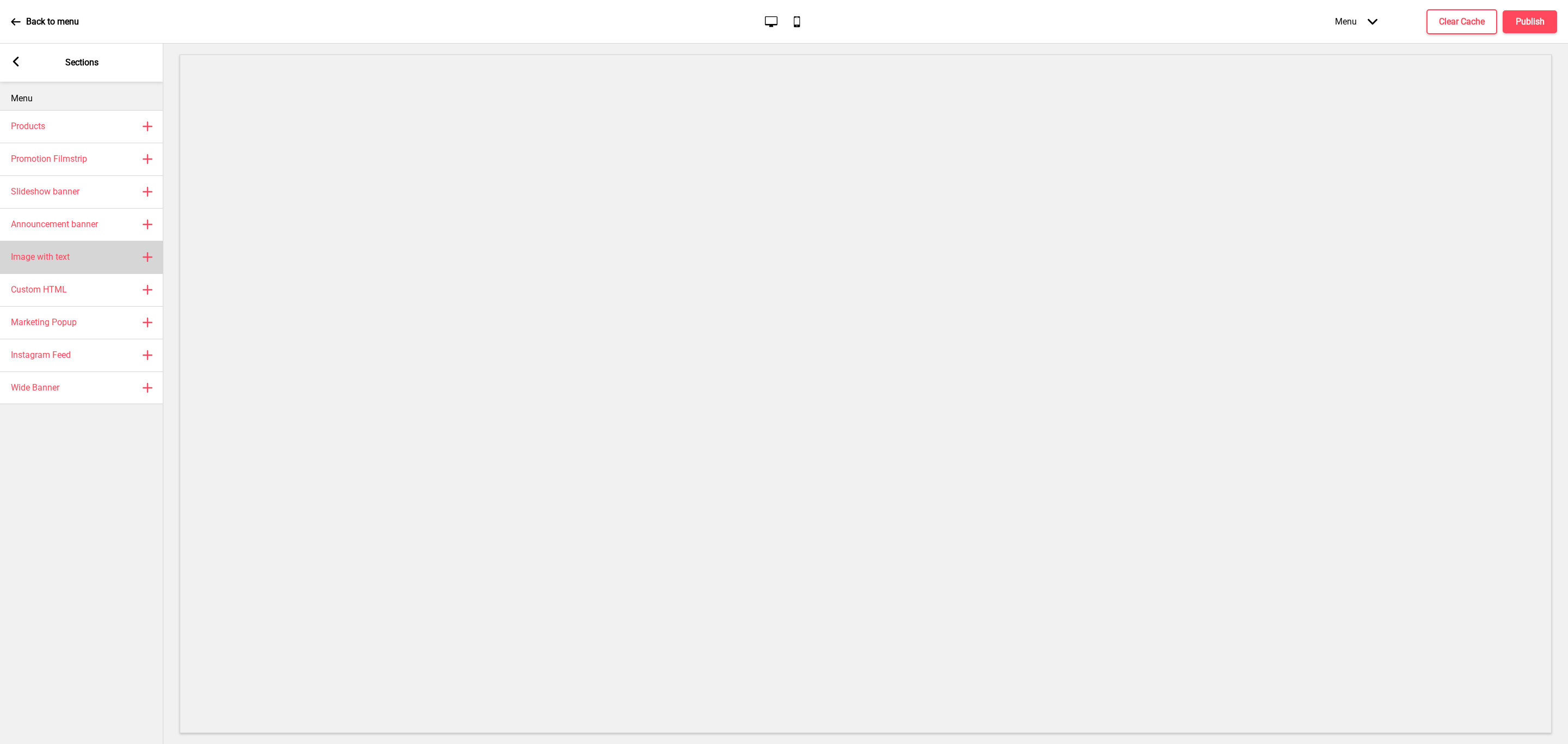
click at [62, 255] on h4 "Image with text" at bounding box center [40, 257] width 59 height 12
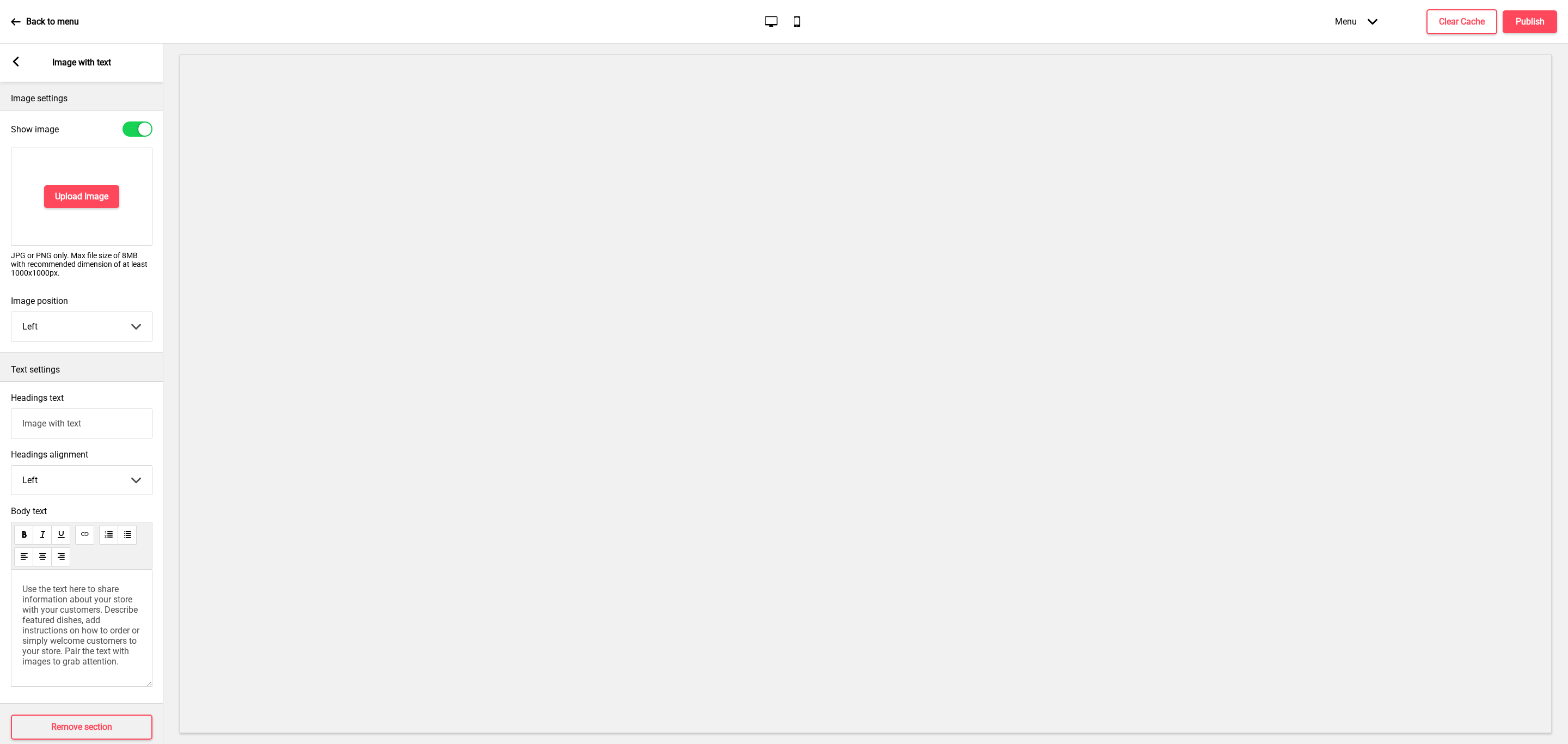
click at [112, 597] on span "Use the text here to share information about your store with your customers. De…" at bounding box center [82, 625] width 119 height 83
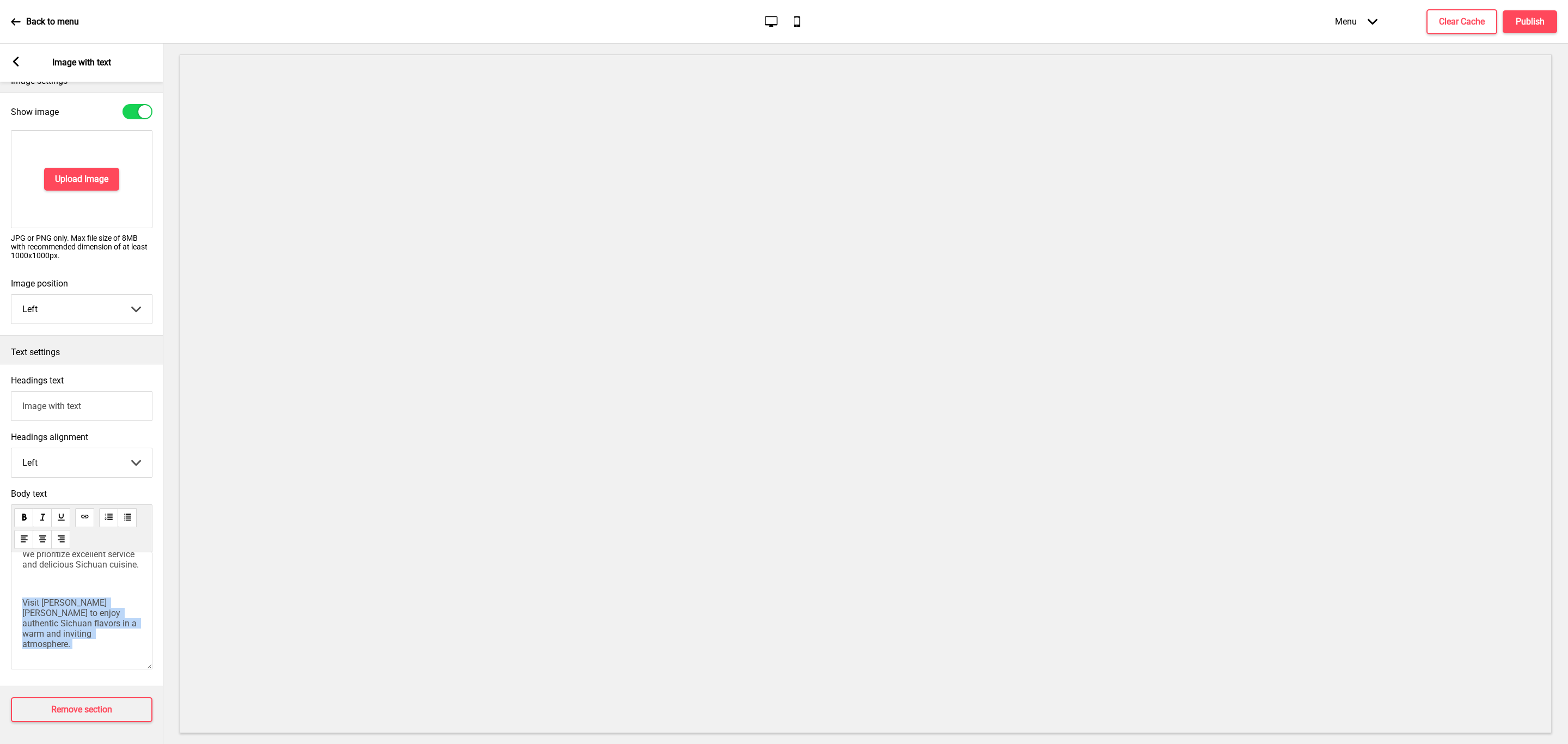
click at [93, 636] on div "Ba Shu Yan Yi is a restaurant specializing in Sichuan cuisine. Since 2015, we'v…" at bounding box center [82, 611] width 142 height 117
drag, startPoint x: 103, startPoint y: 386, endPoint x: -152, endPoint y: 367, distance: 255.7
click at [0, 367] on html "Back to menu Desktop Mobile Menu Arrow down Product Page Store Information Chec…" at bounding box center [784, 372] width 1568 height 744
type input "About Us"
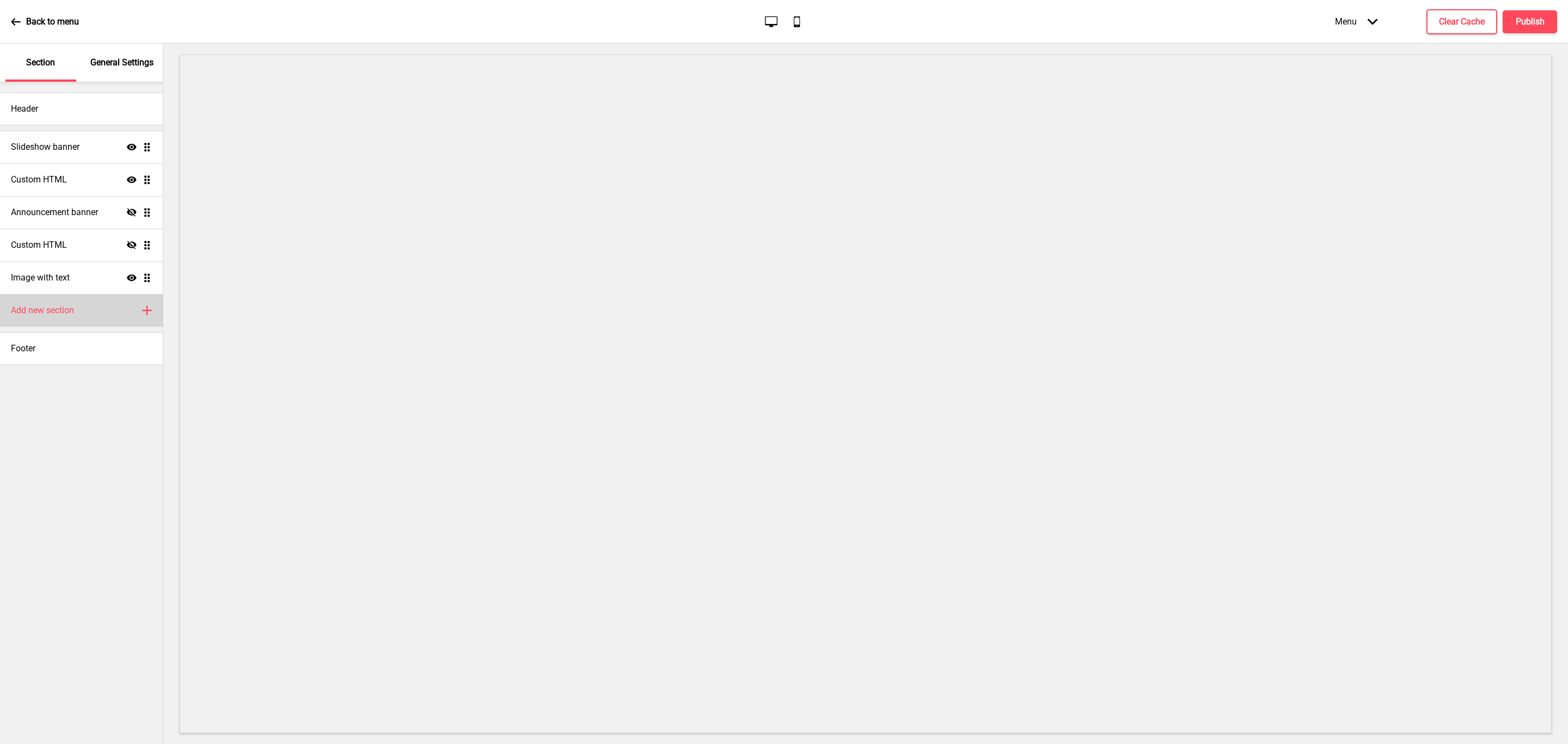
click at [82, 314] on div "Add new section Plus" at bounding box center [81, 311] width 163 height 33
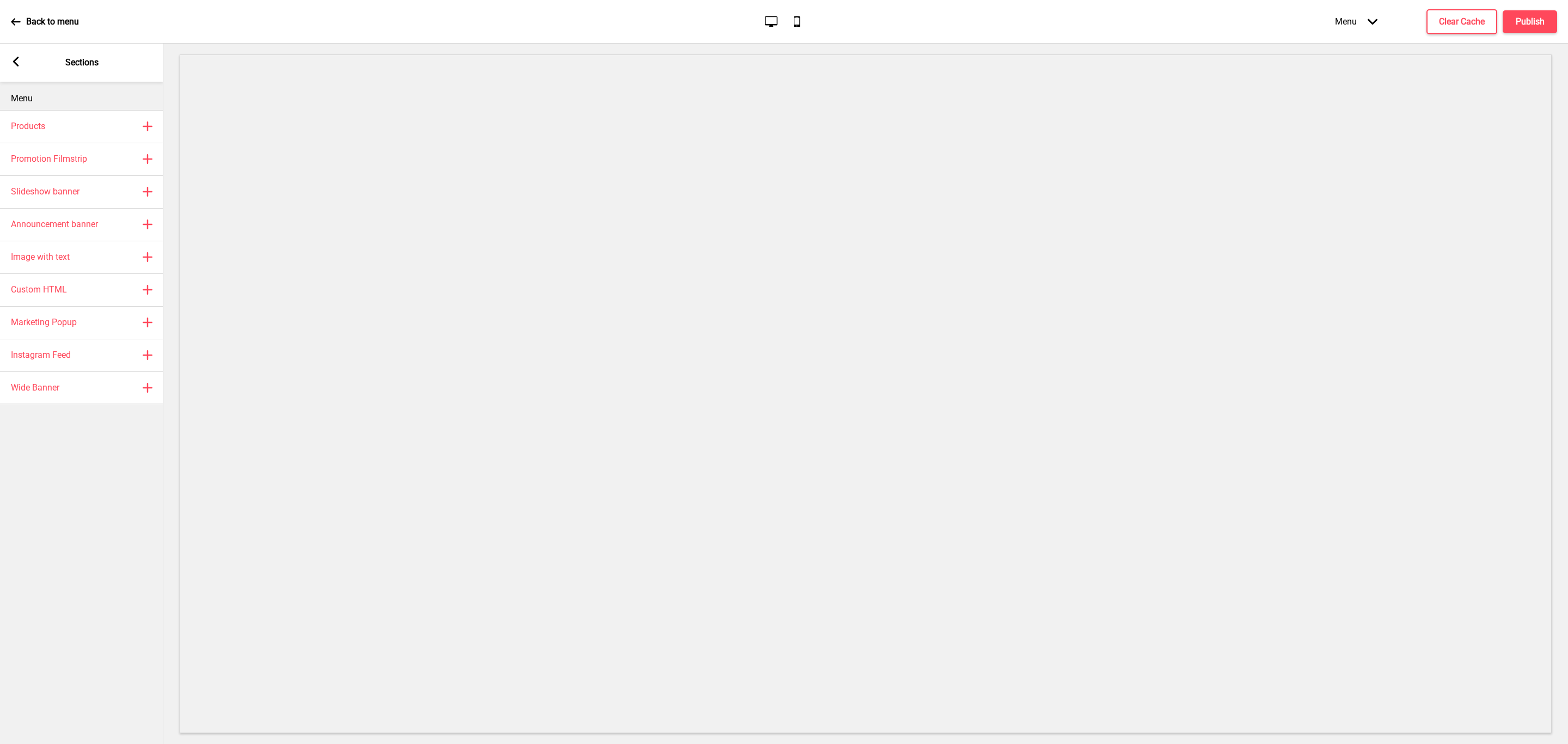
click at [15, 62] on g at bounding box center [16, 62] width 10 height 10
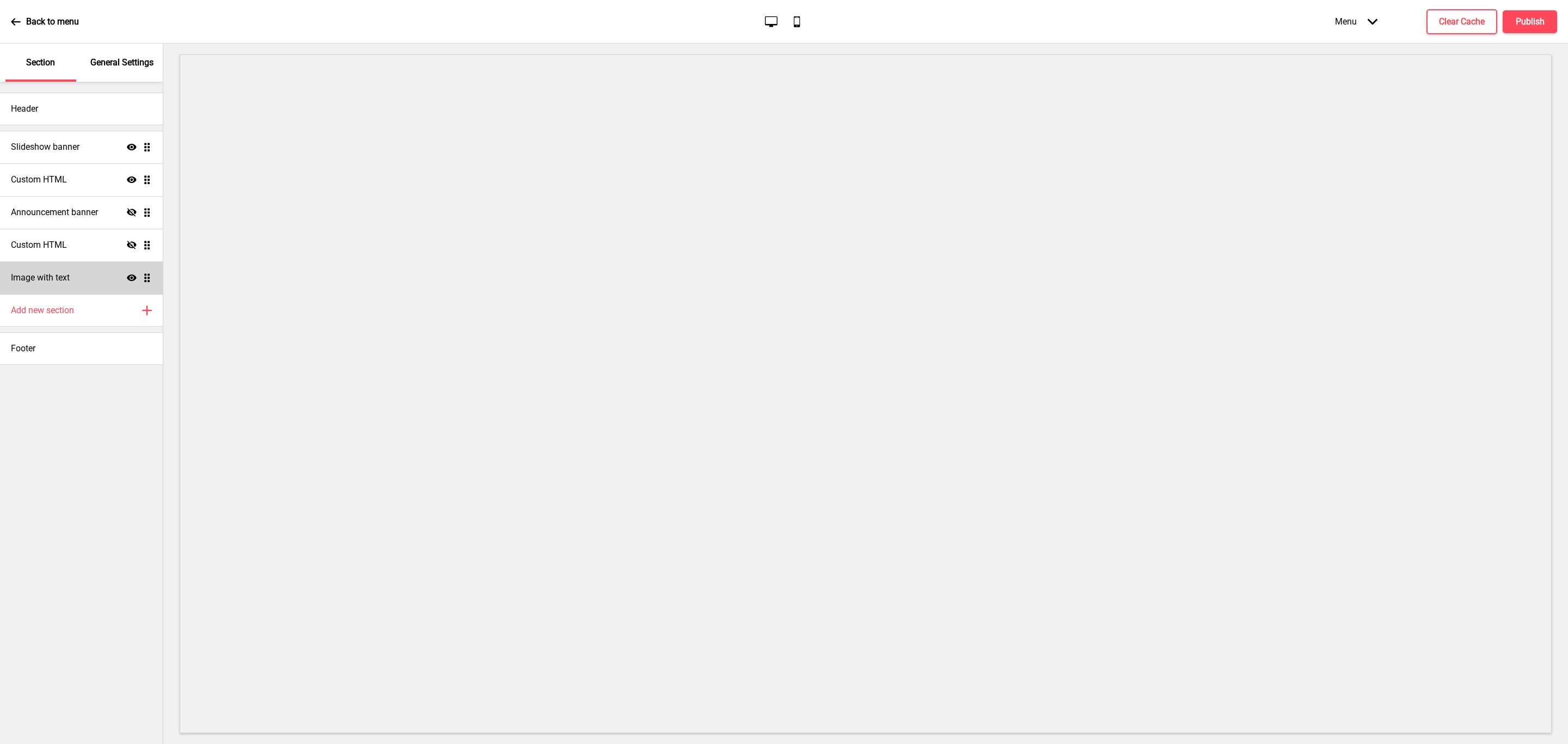
click at [98, 288] on div "Image with text Show Drag" at bounding box center [81, 278] width 163 height 33
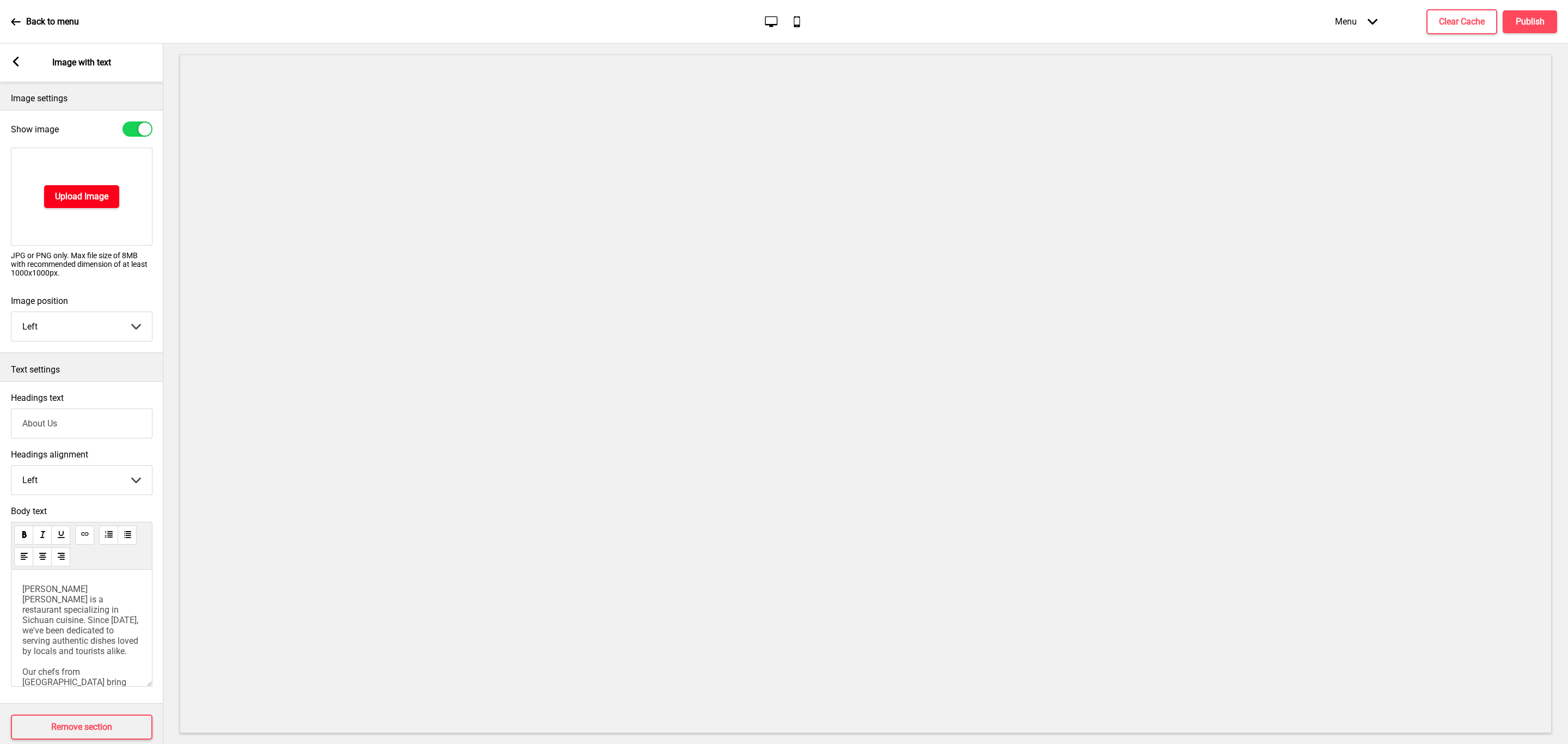
click at [87, 191] on h4 "Upload Image" at bounding box center [81, 197] width 53 height 12
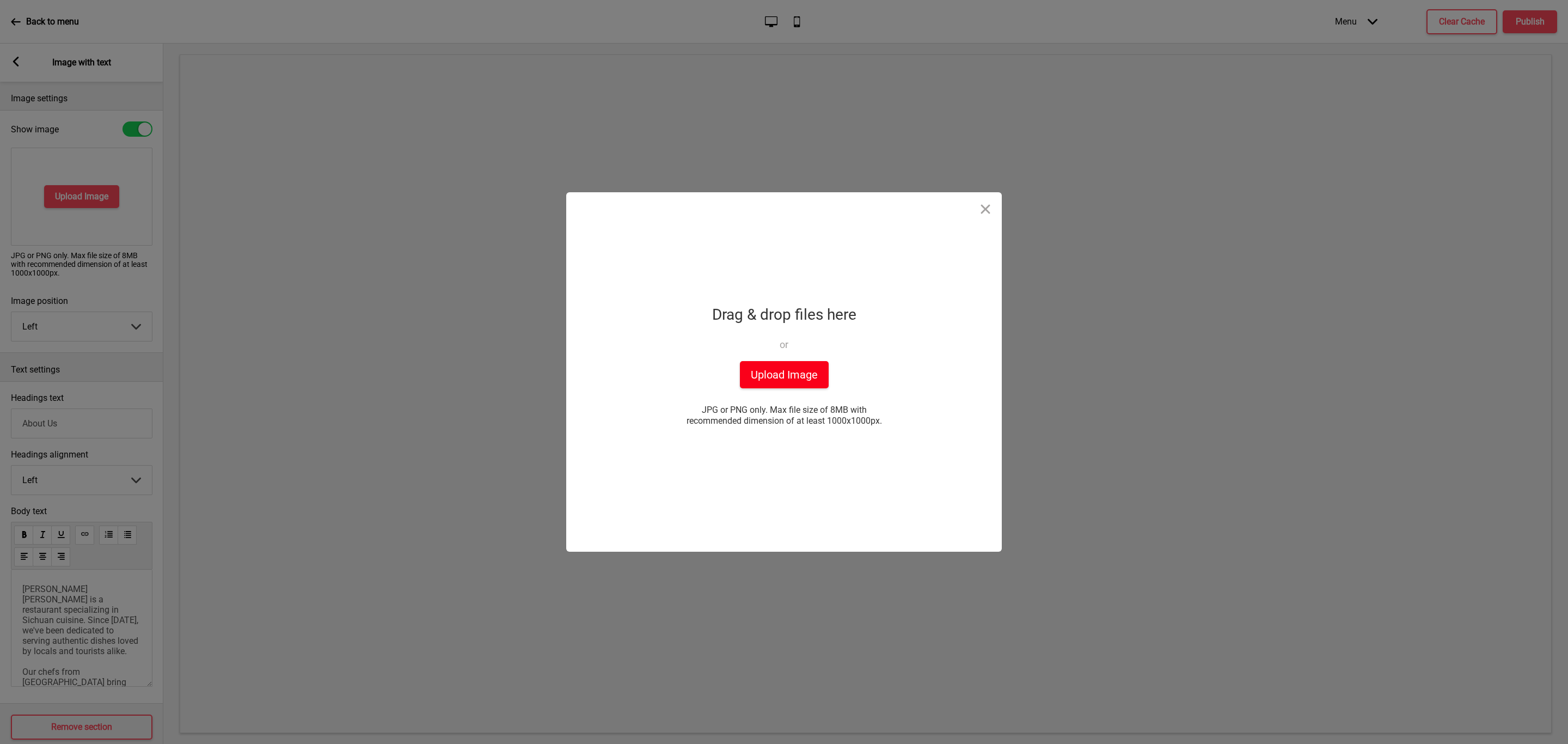
click at [794, 374] on button "Upload Image" at bounding box center [784, 374] width 89 height 27
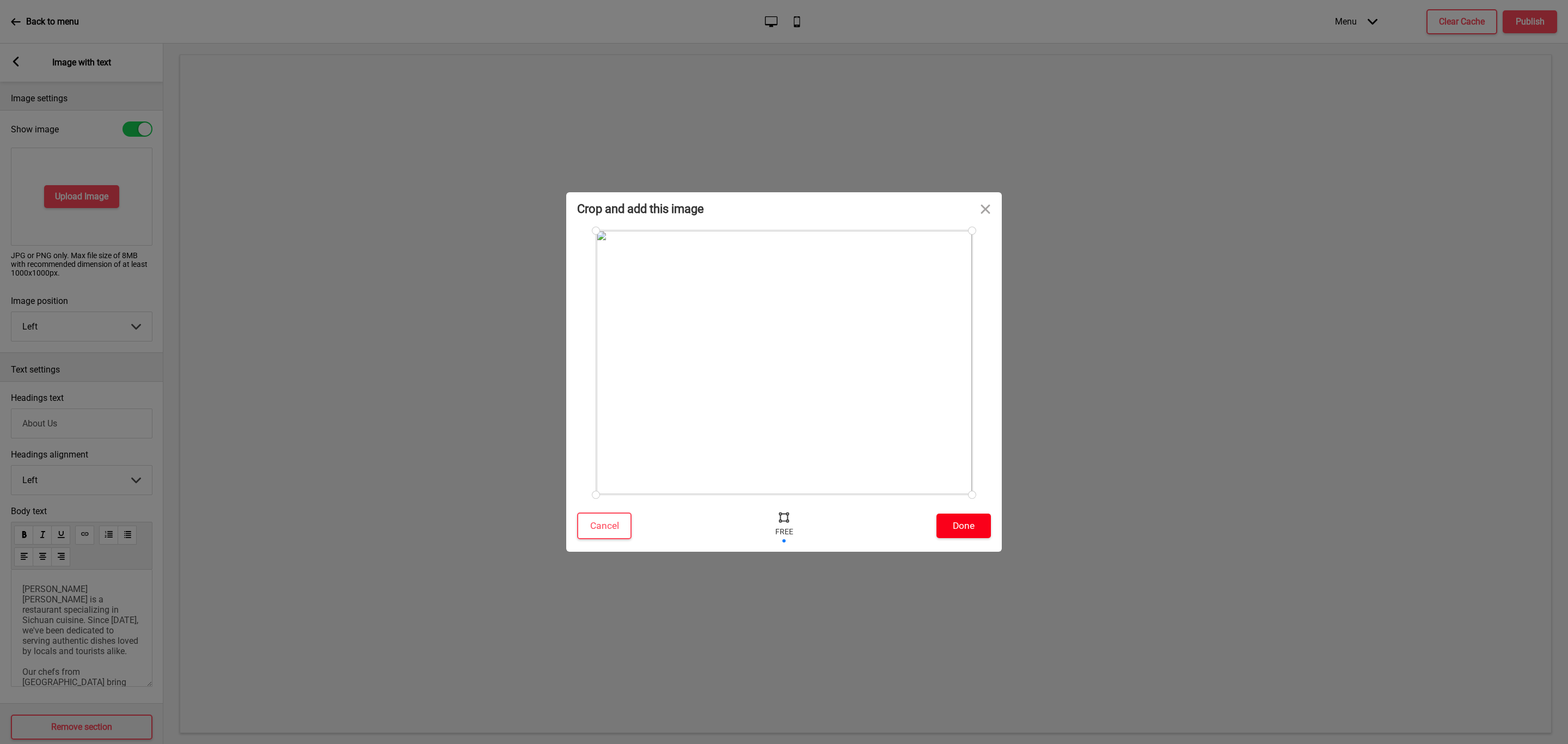
click at [960, 528] on button "Done" at bounding box center [964, 526] width 54 height 24
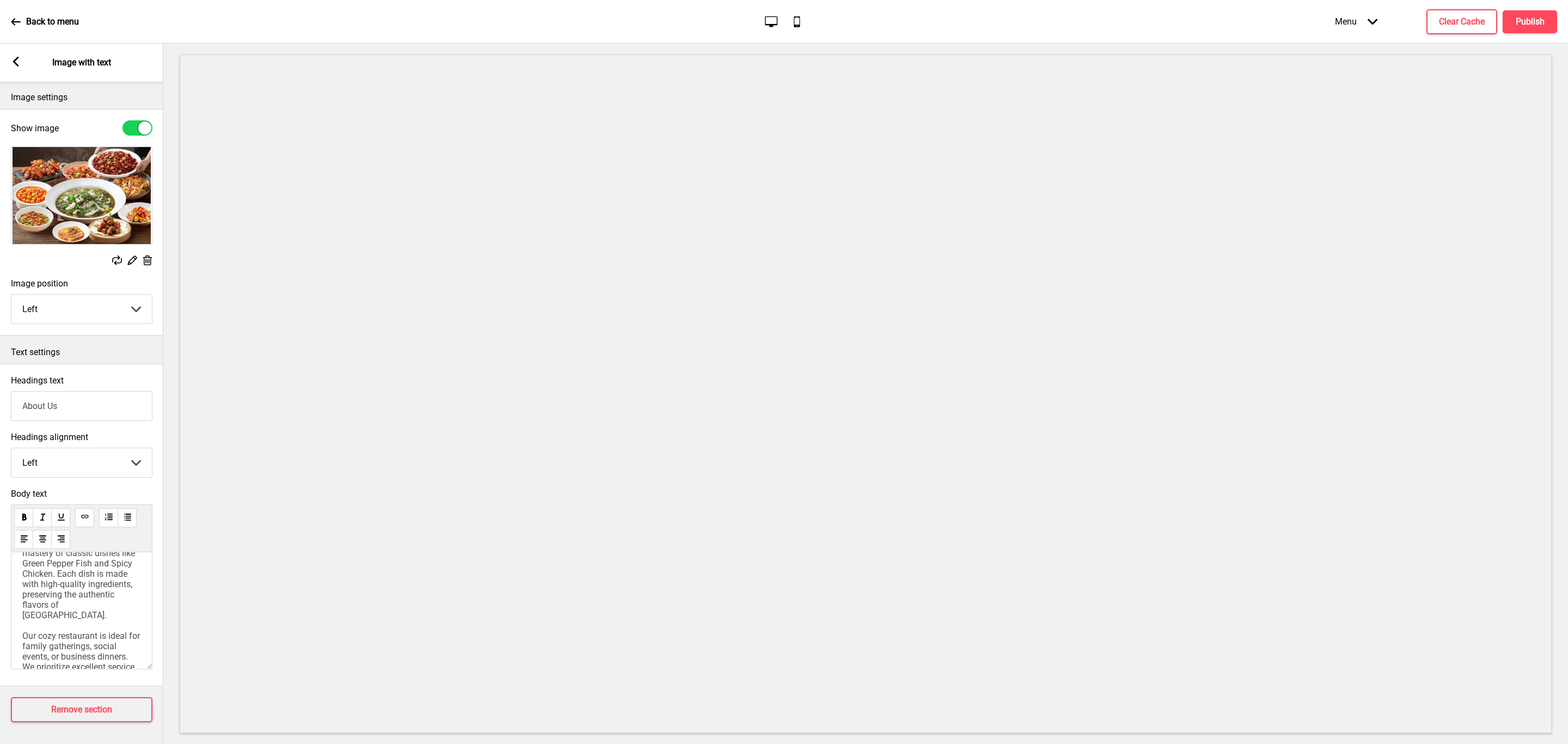
scroll to position [285, 0]
drag, startPoint x: 1517, startPoint y: 22, endPoint x: 1511, endPoint y: 26, distance: 7.2
click at [1511, 26] on button "Publish" at bounding box center [1530, 21] width 54 height 23
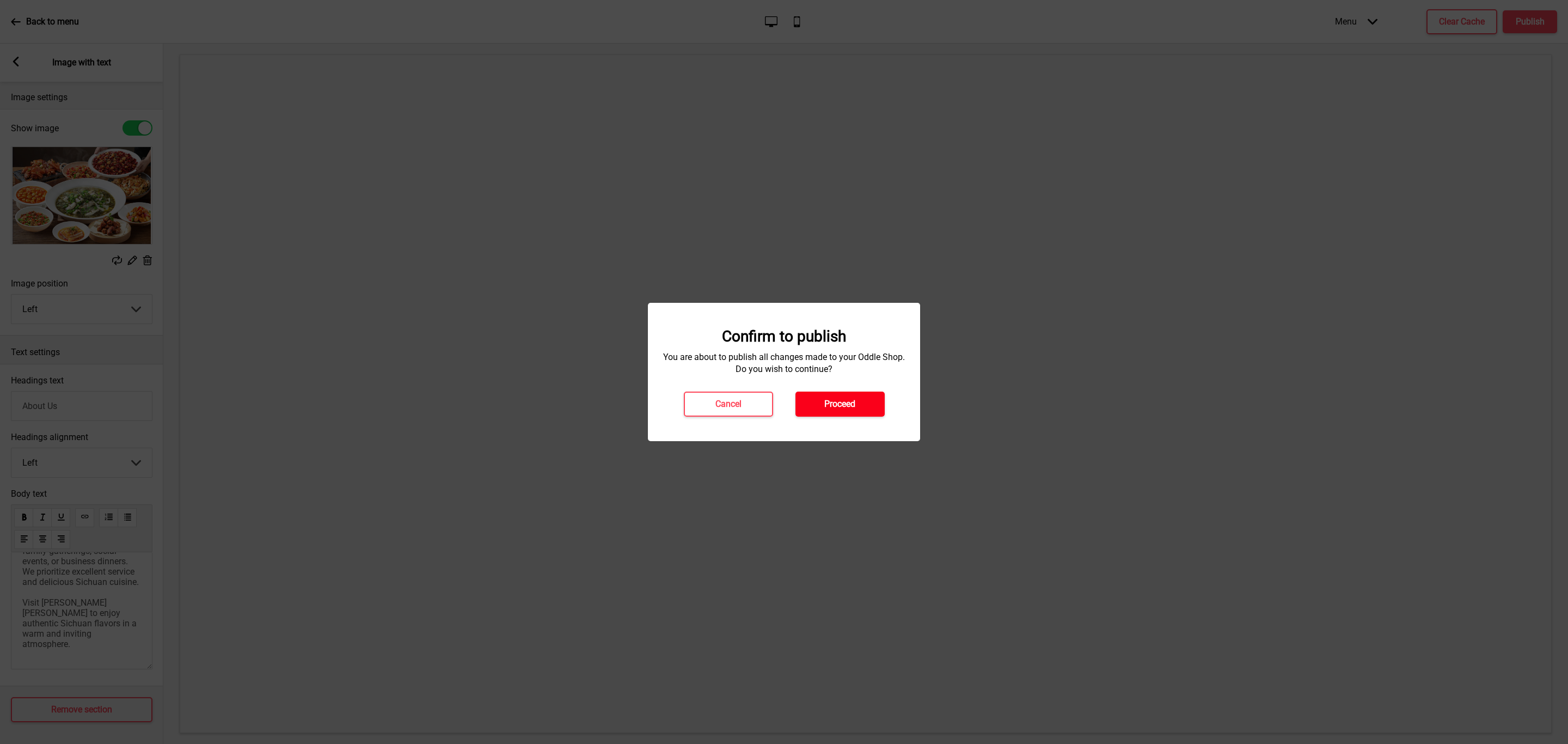
click at [852, 404] on h4 "Proceed" at bounding box center [840, 404] width 31 height 12
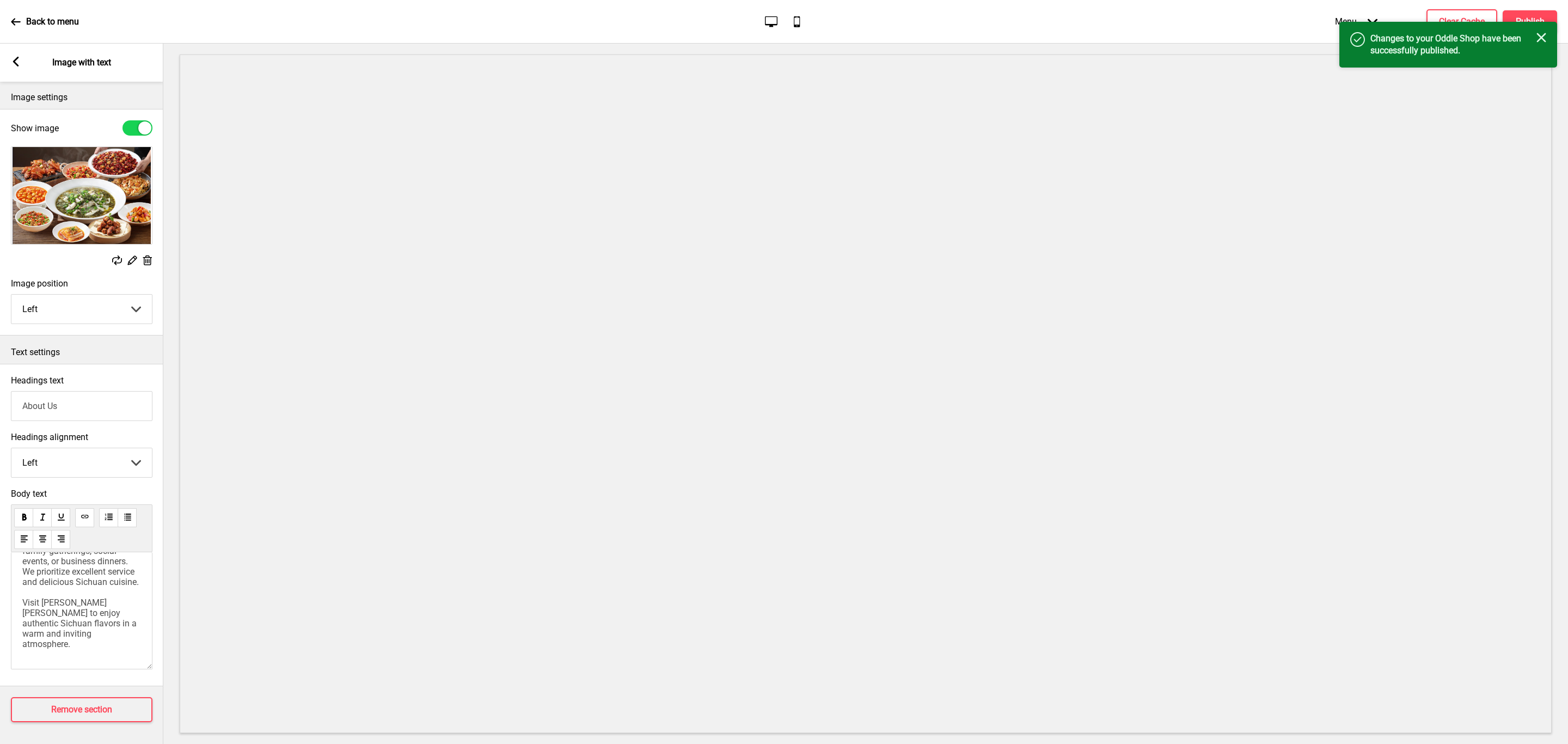
click at [18, 62] on rect at bounding box center [16, 62] width 10 height 10
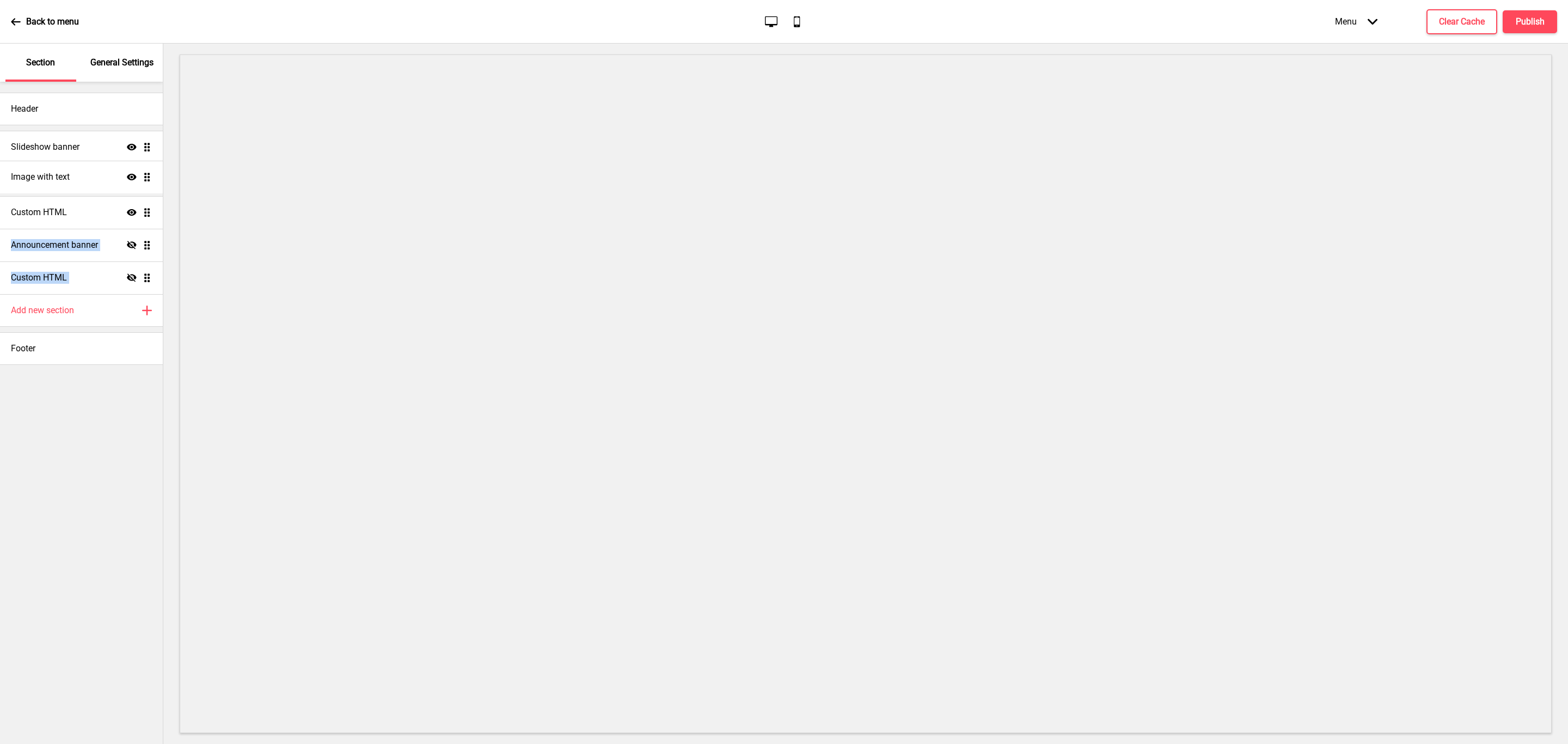
drag, startPoint x: 144, startPoint y: 278, endPoint x: 142, endPoint y: 175, distance: 103.0
click at [142, 175] on ul "Slideshow banner Show Drag Custom HTML Show Drag Announcement banner Hide Drag …" at bounding box center [81, 213] width 163 height 164
click at [131, 276] on icon "Hide" at bounding box center [132, 278] width 10 height 10
click at [129, 213] on icon "Show" at bounding box center [132, 213] width 10 height 10
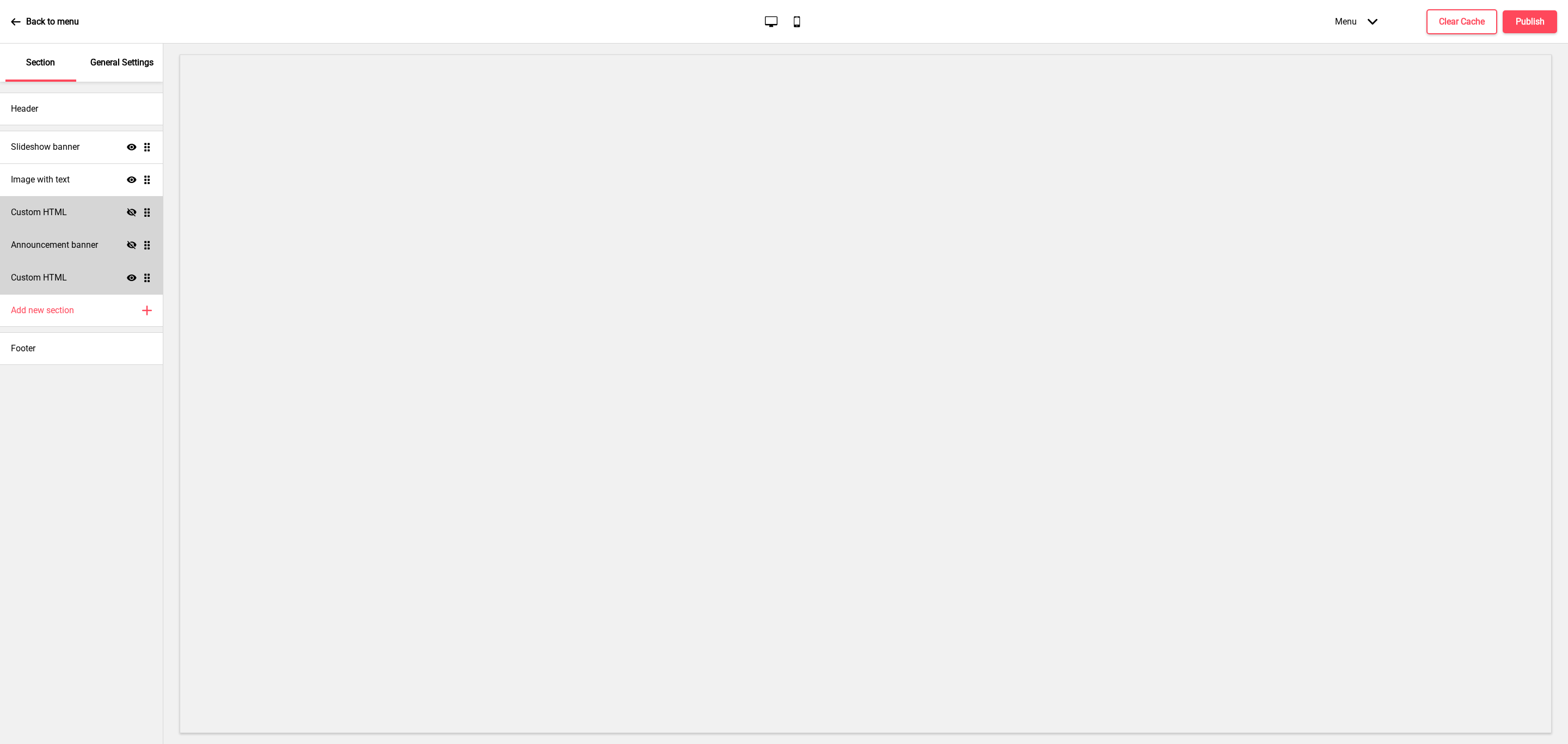
click at [112, 242] on div "Announcement banner Hide Drag" at bounding box center [81, 246] width 163 height 33
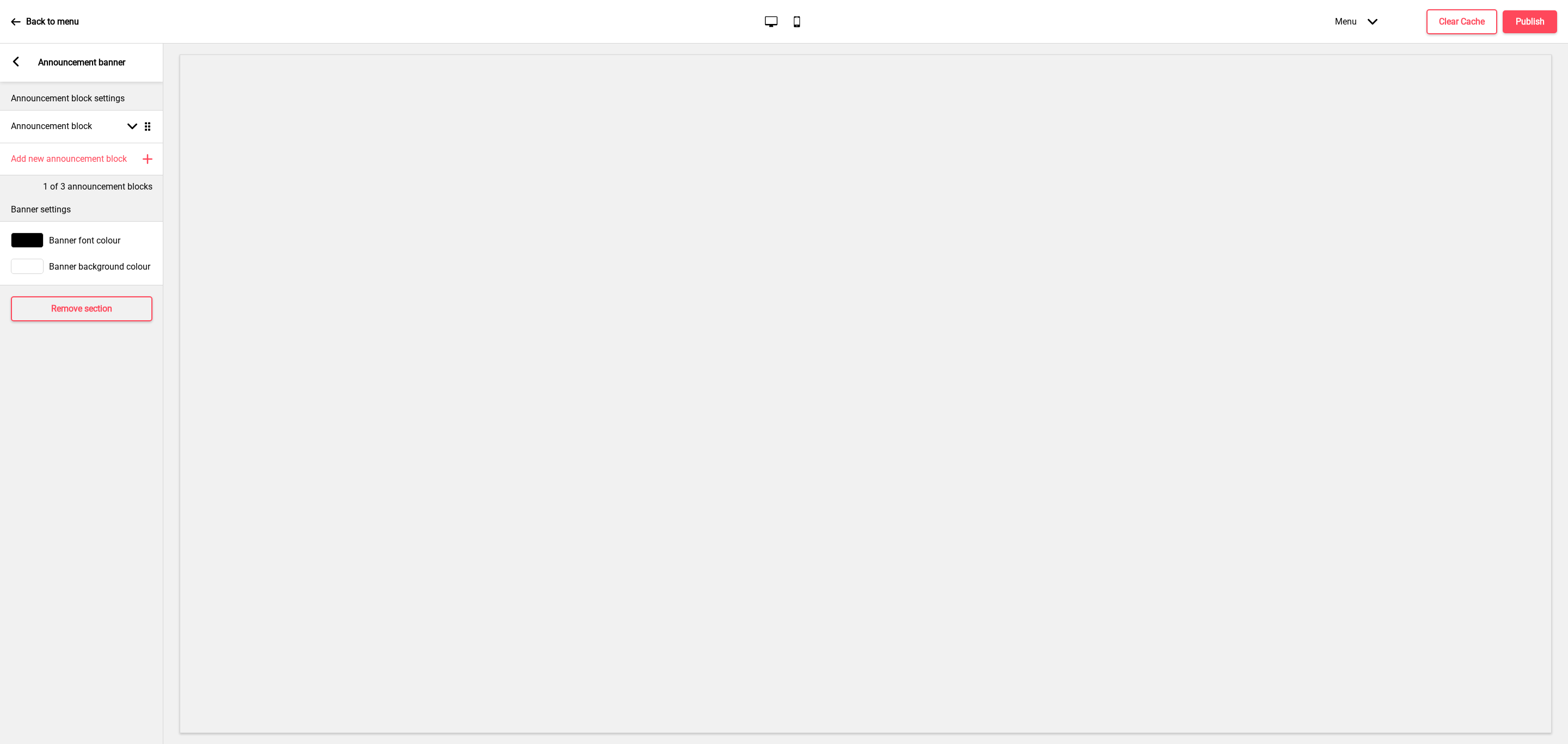
click at [13, 60] on rect at bounding box center [16, 62] width 10 height 10
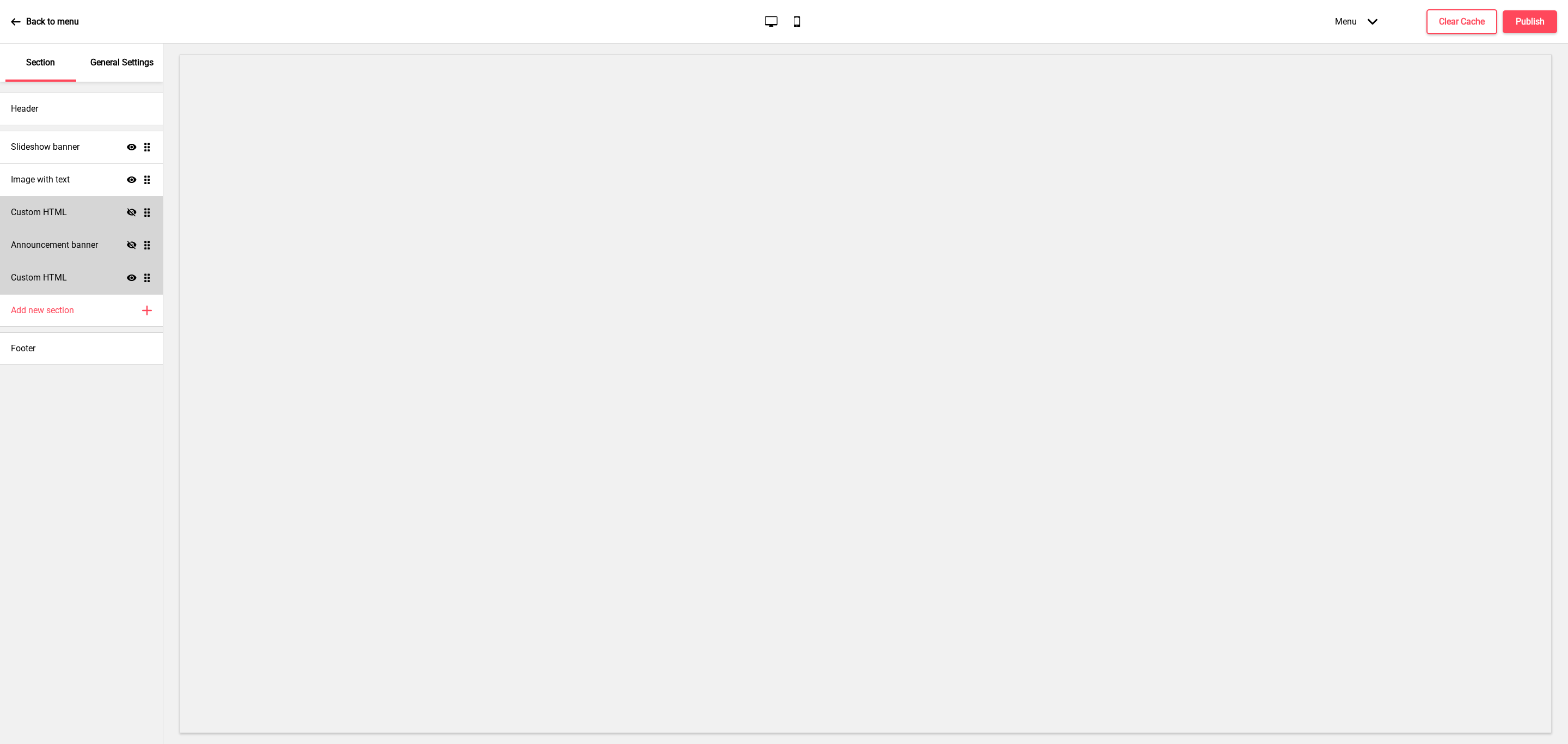
click at [129, 246] on icon "Hide" at bounding box center [132, 245] width 10 height 10
click at [1527, 18] on h4 "Publish" at bounding box center [1530, 22] width 29 height 12
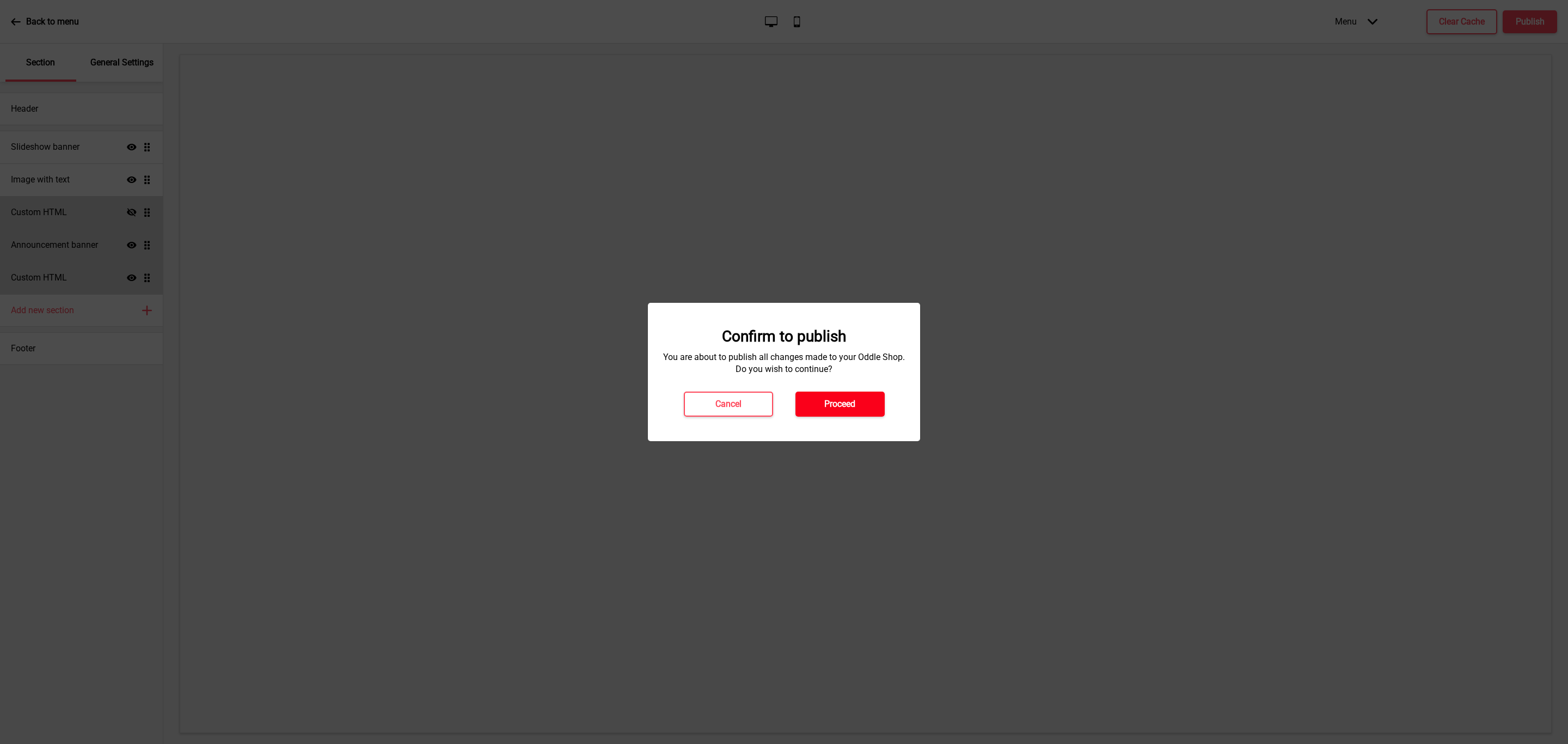
click at [833, 412] on button "Proceed" at bounding box center [840, 404] width 89 height 25
